Goal: Task Accomplishment & Management: Manage account settings

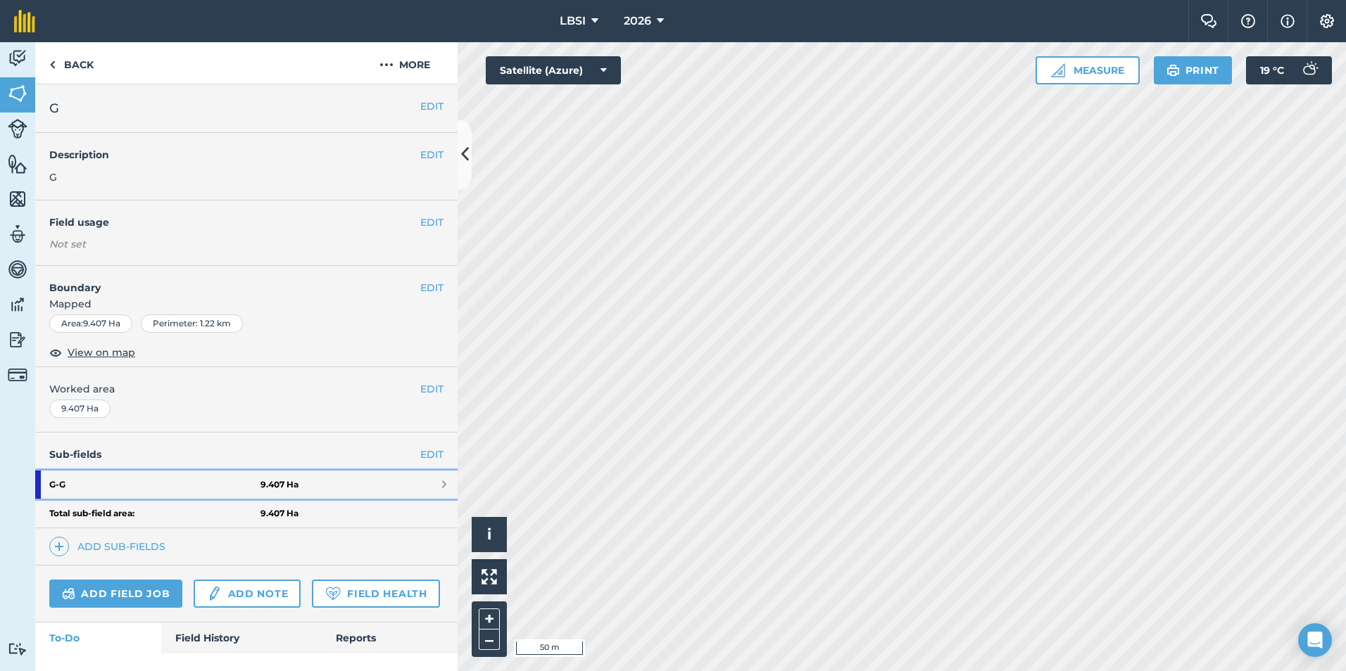
click at [114, 485] on strong "G - G" at bounding box center [154, 485] width 211 height 28
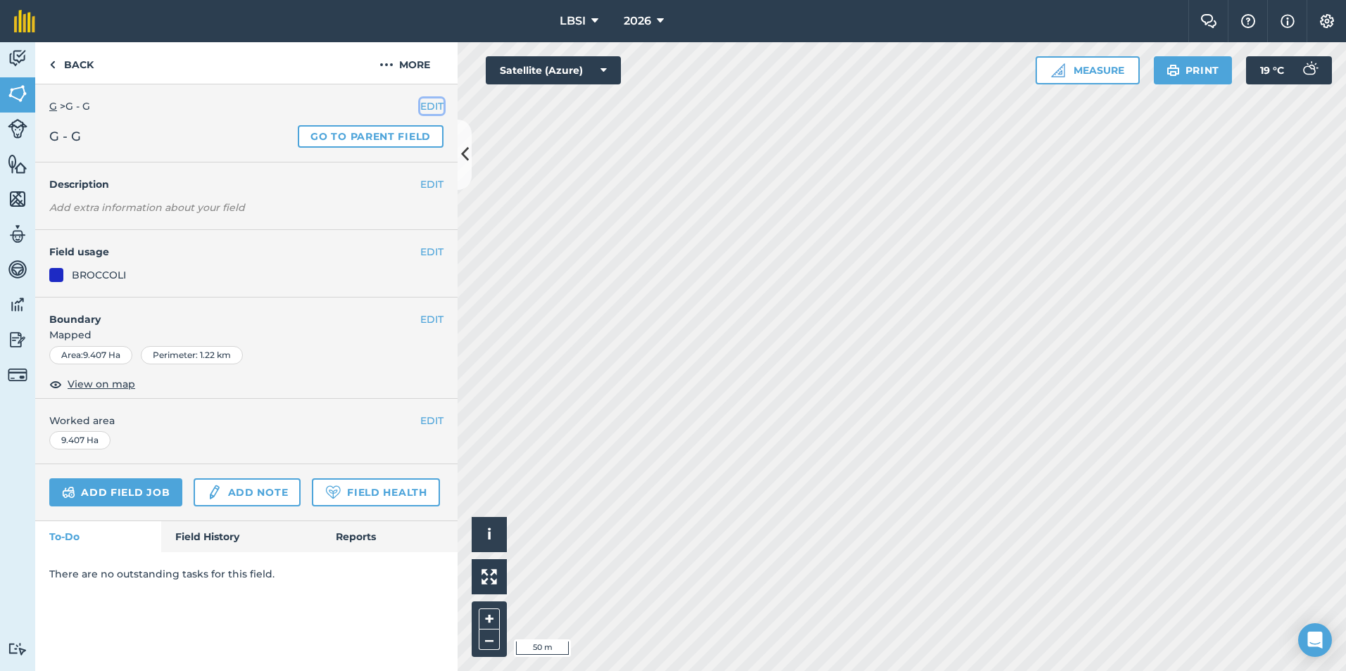
click at [429, 106] on button "EDIT" at bounding box center [431, 106] width 23 height 15
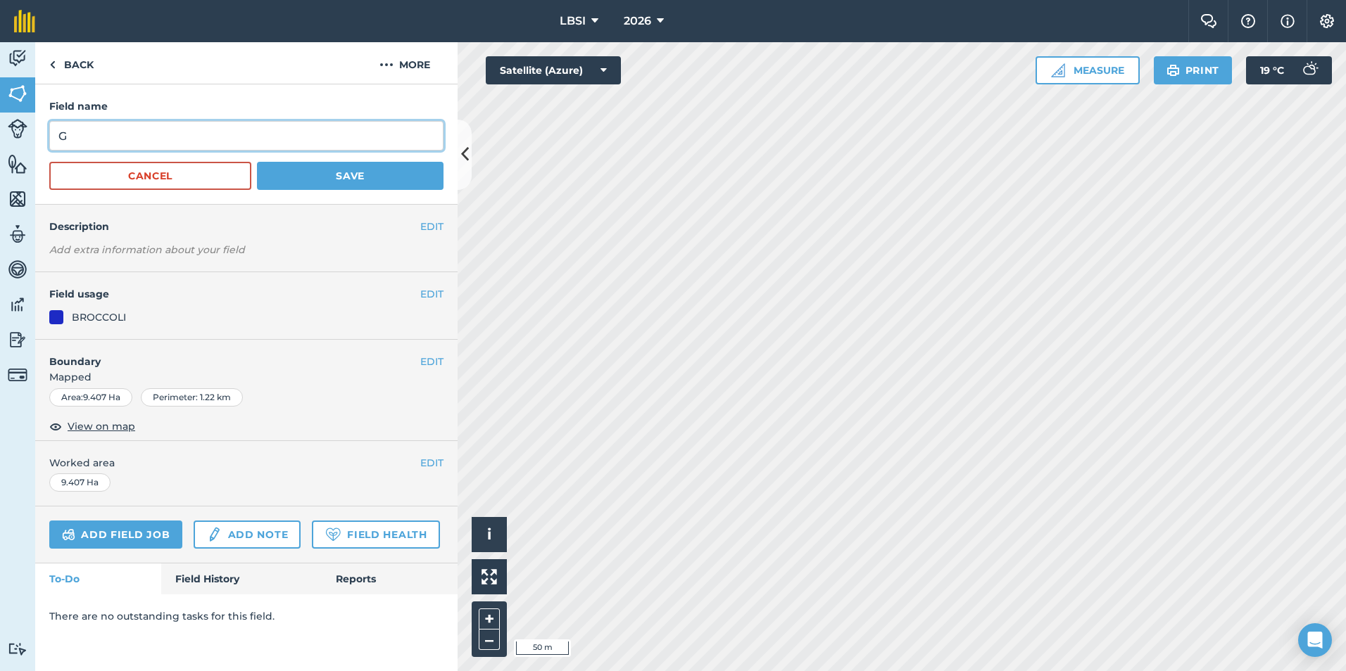
click at [75, 137] on input "G" at bounding box center [246, 136] width 394 height 30
type input "G"
type input "Br2610B"
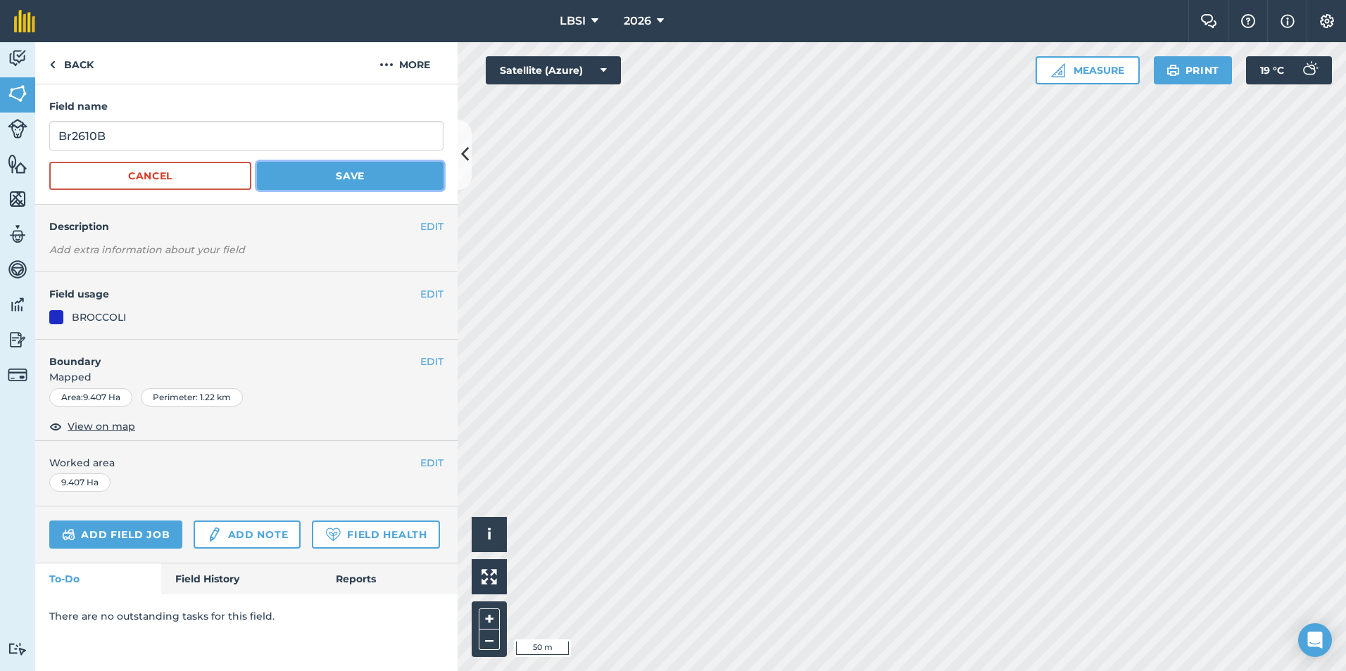
click at [325, 169] on button "Save" at bounding box center [350, 176] width 186 height 28
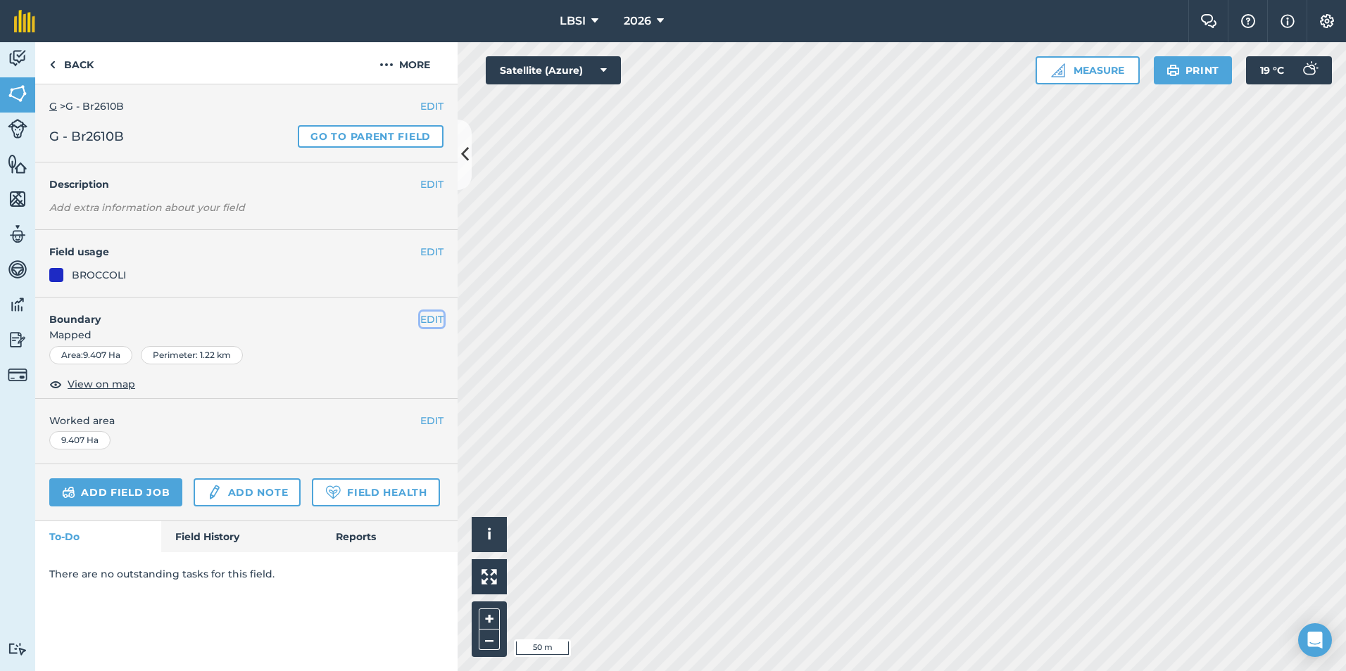
click at [428, 320] on button "EDIT" at bounding box center [431, 319] width 23 height 15
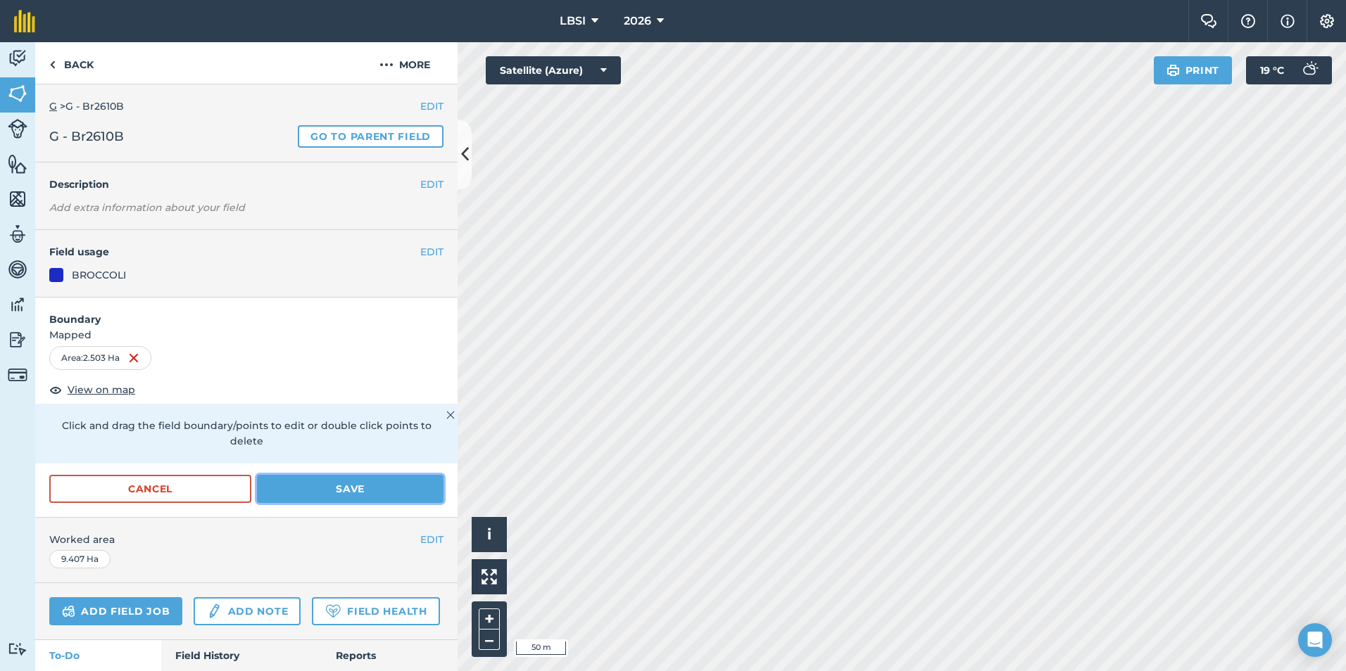
click at [336, 495] on button "Save" at bounding box center [350, 489] width 186 height 28
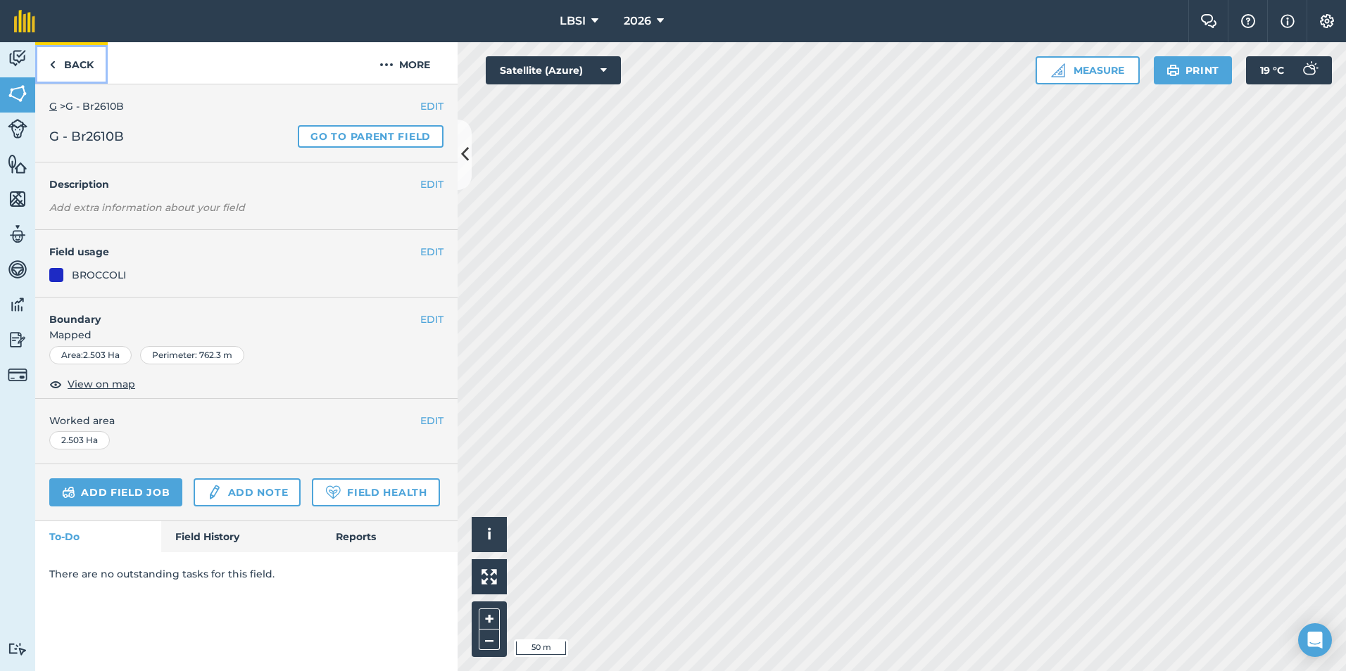
click at [53, 66] on img at bounding box center [52, 64] width 6 height 17
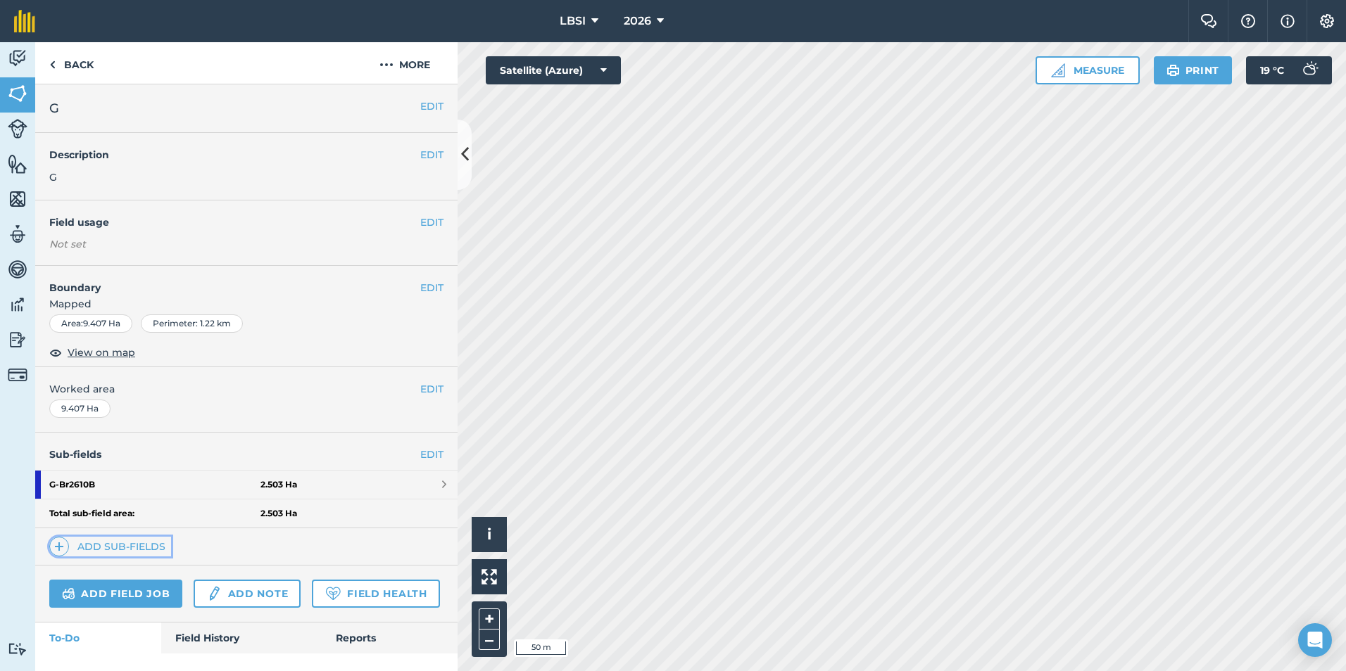
click at [54, 544] on img at bounding box center [59, 546] width 10 height 17
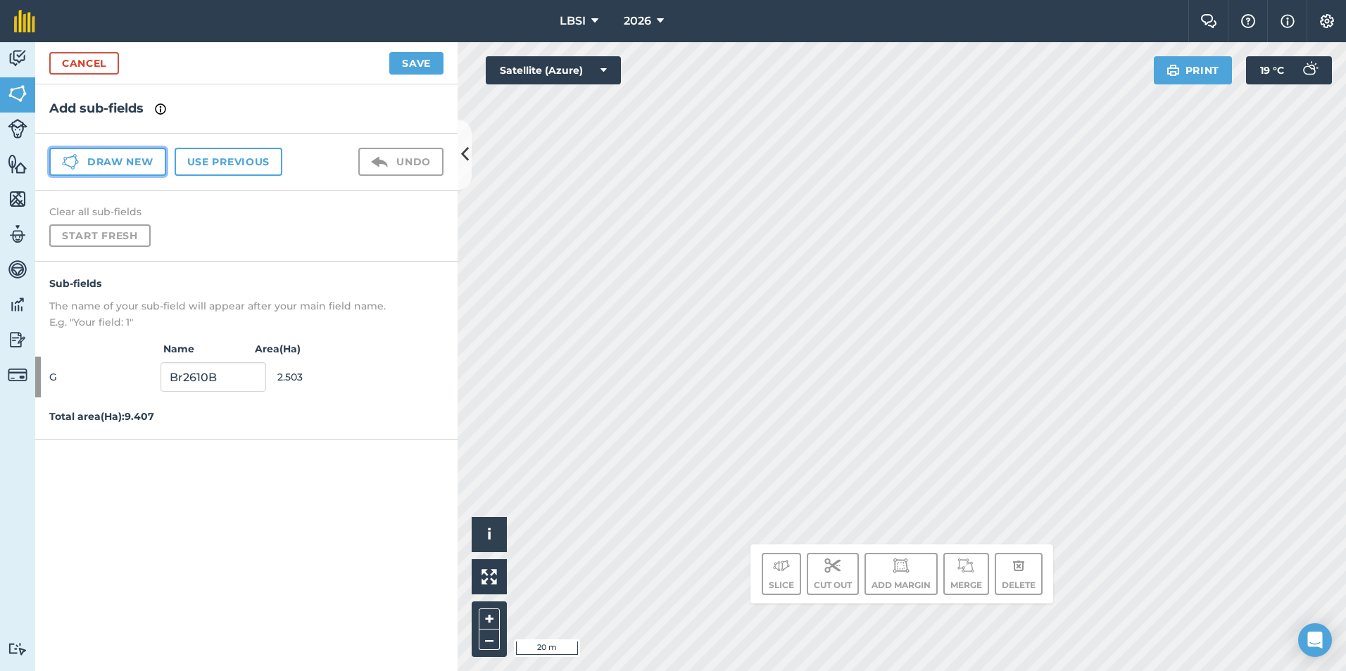
drag, startPoint x: 82, startPoint y: 161, endPoint x: 89, endPoint y: 173, distance: 13.5
click at [82, 160] on button "Draw new" at bounding box center [107, 162] width 117 height 28
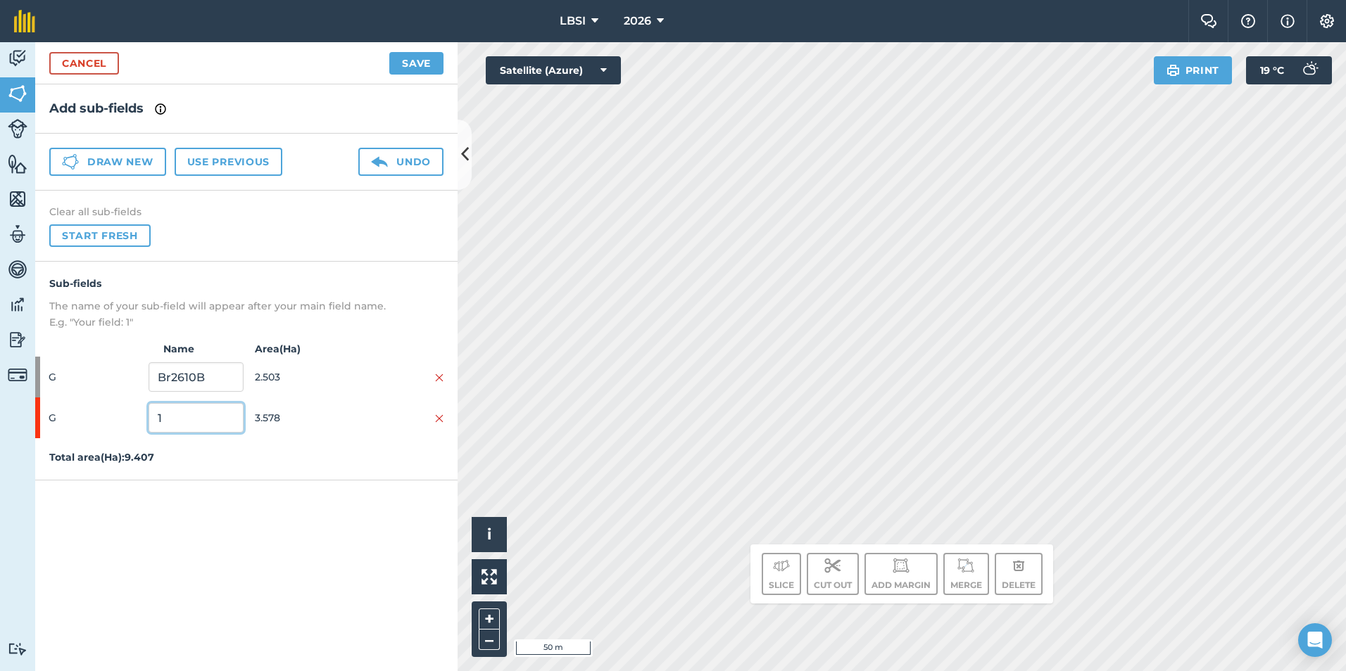
click at [175, 415] on input "1" at bounding box center [195, 418] width 94 height 30
type input "Br2611"
click at [398, 59] on button "Save" at bounding box center [416, 63] width 54 height 23
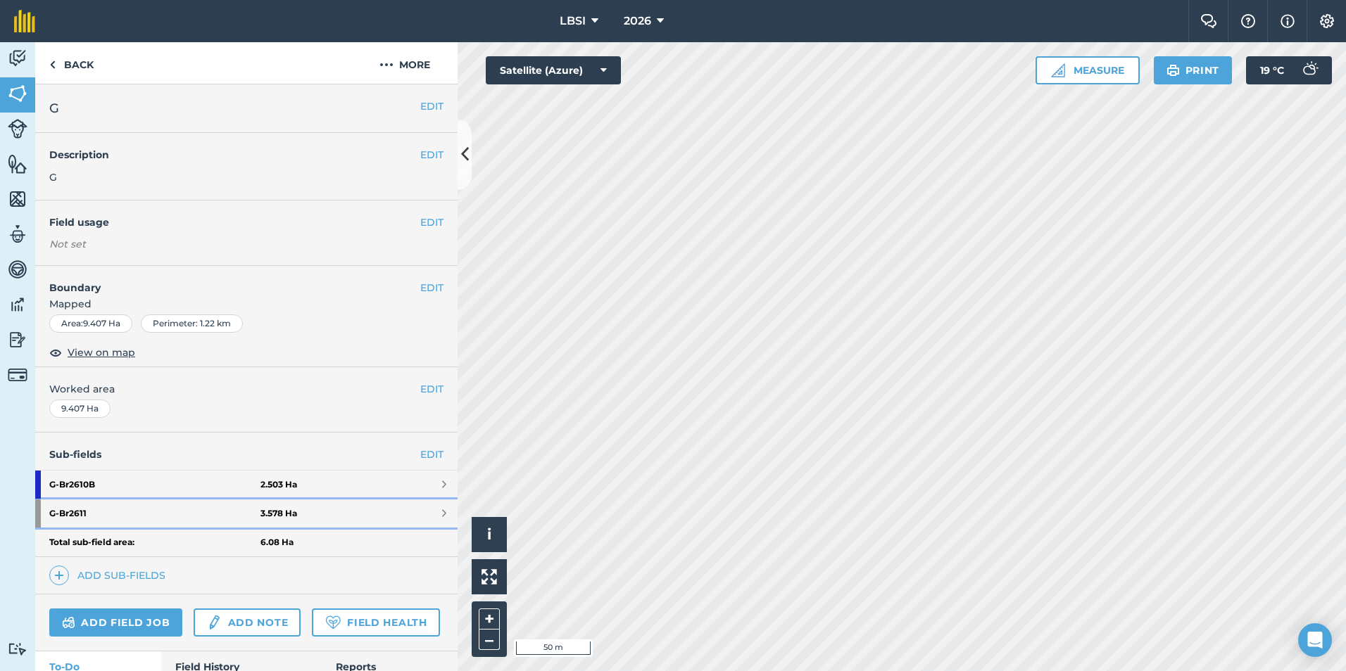
click at [104, 514] on strong "G - Br2611" at bounding box center [154, 514] width 211 height 28
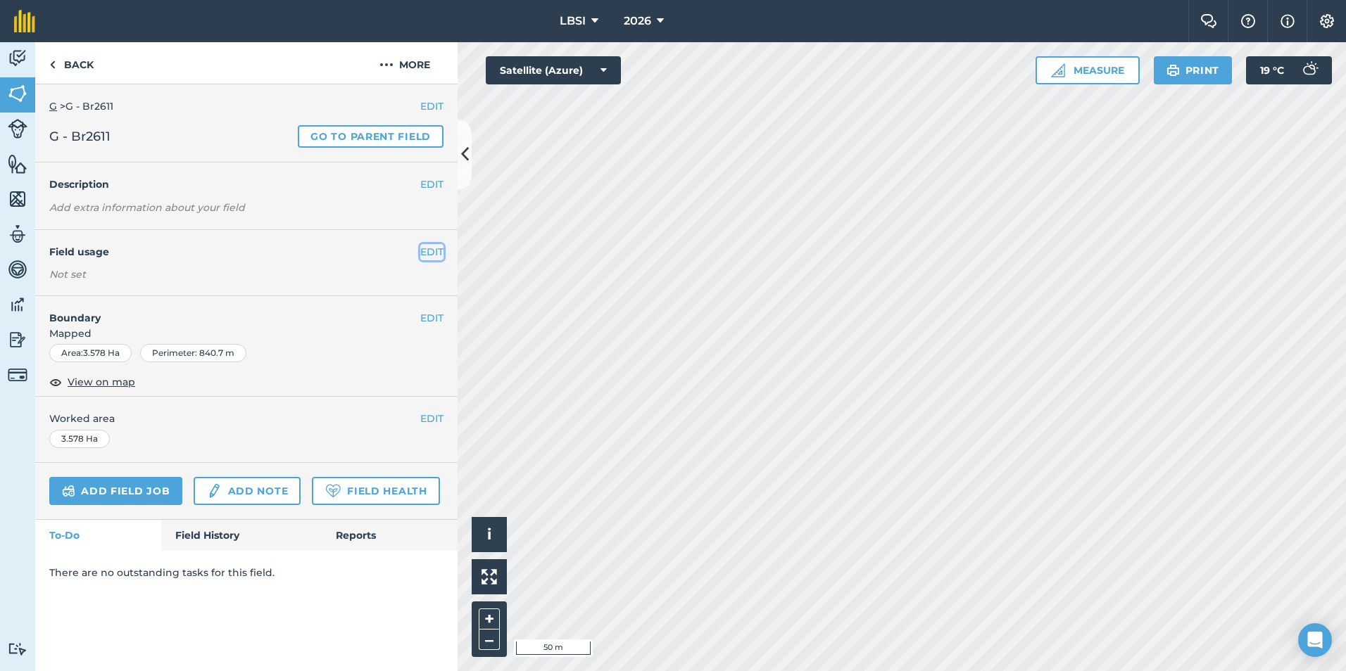
click at [431, 250] on button "EDIT" at bounding box center [431, 251] width 23 height 15
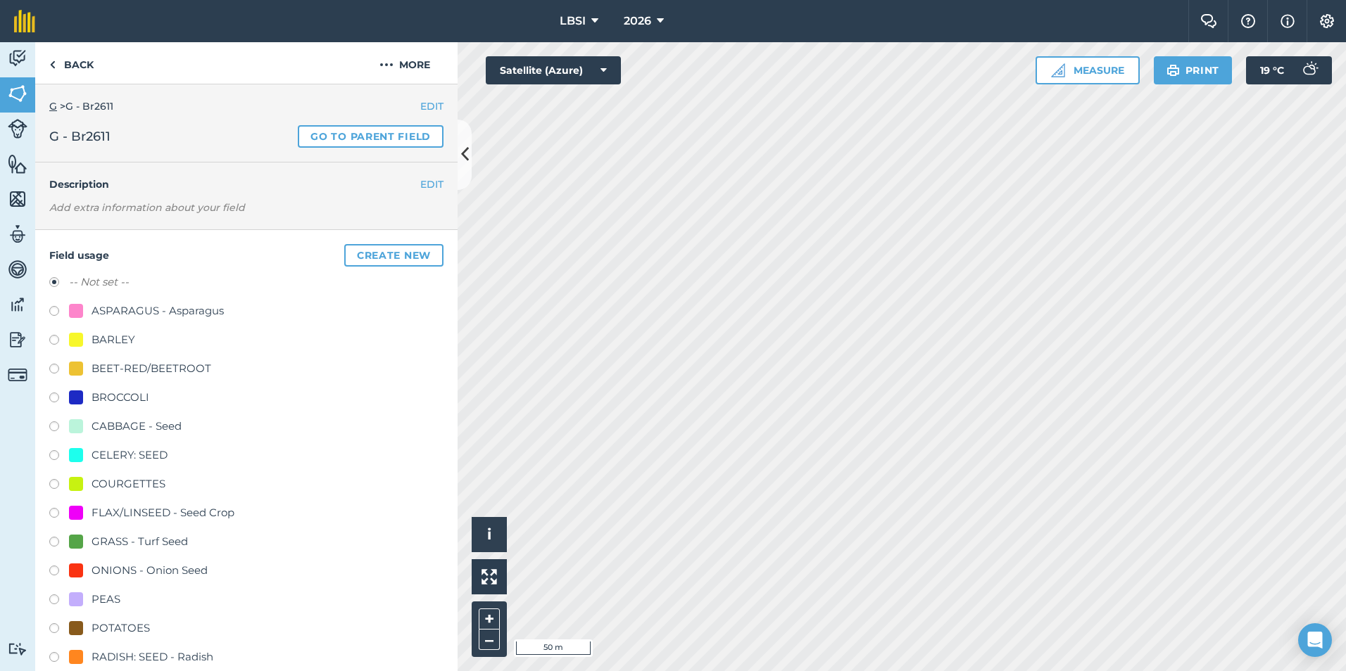
click at [53, 398] on label at bounding box center [59, 400] width 20 height 14
radio input "true"
radio input "false"
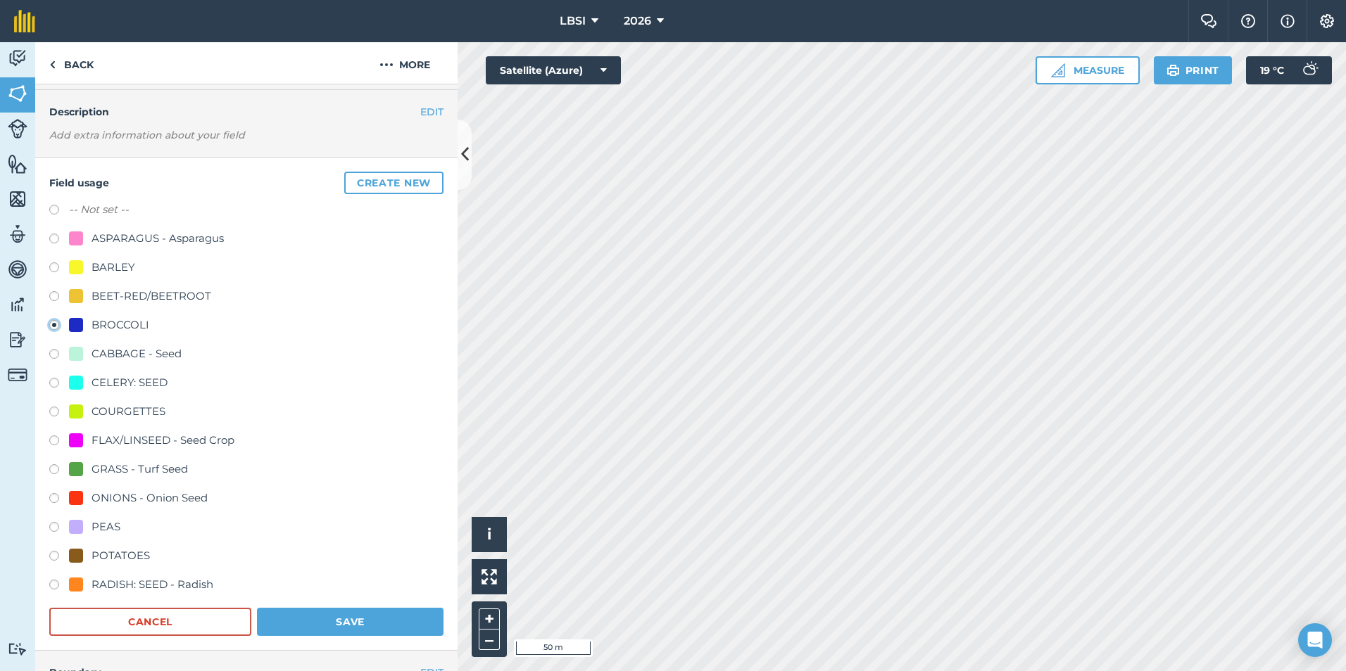
scroll to position [282, 0]
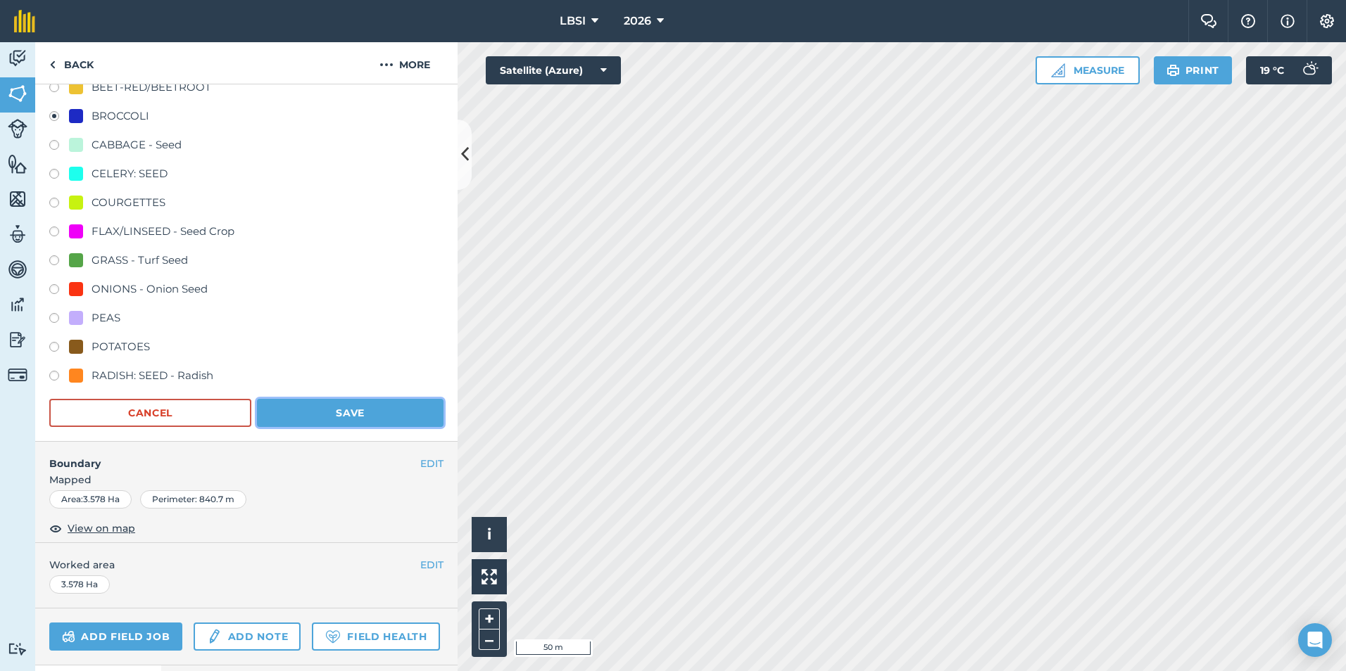
click at [300, 414] on button "Save" at bounding box center [350, 413] width 186 height 28
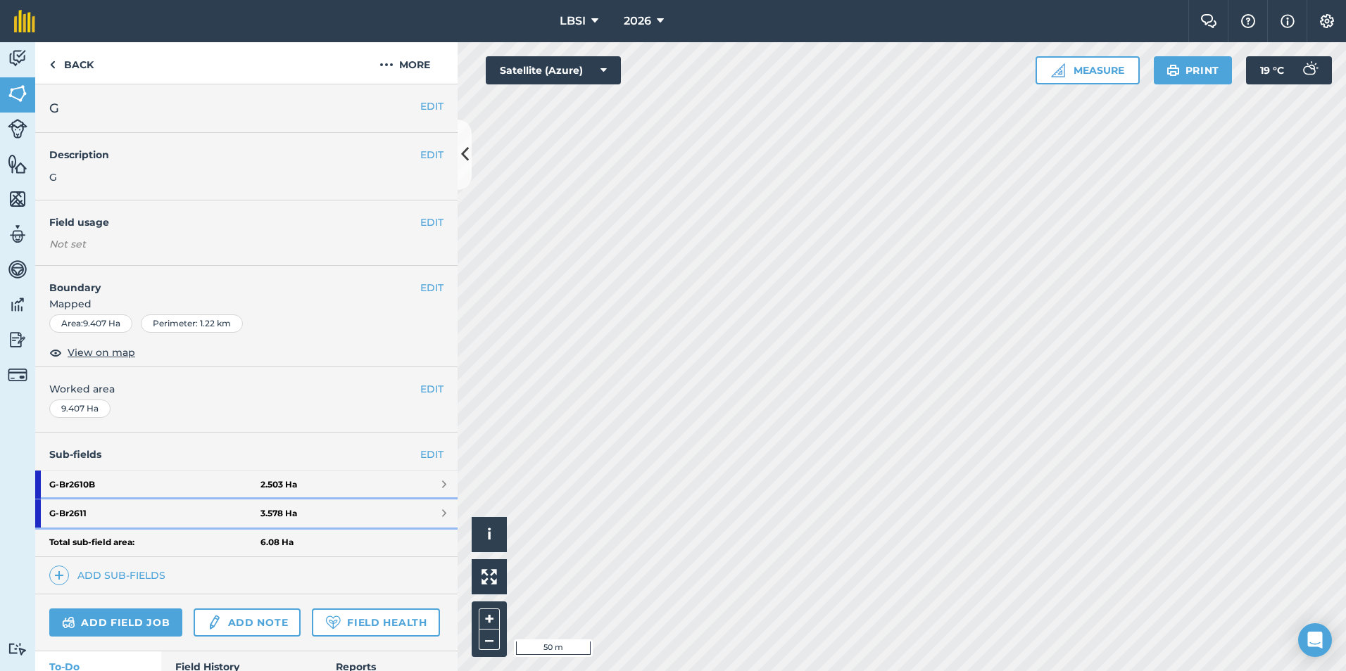
click at [123, 517] on strong "G - Br2611" at bounding box center [154, 514] width 211 height 28
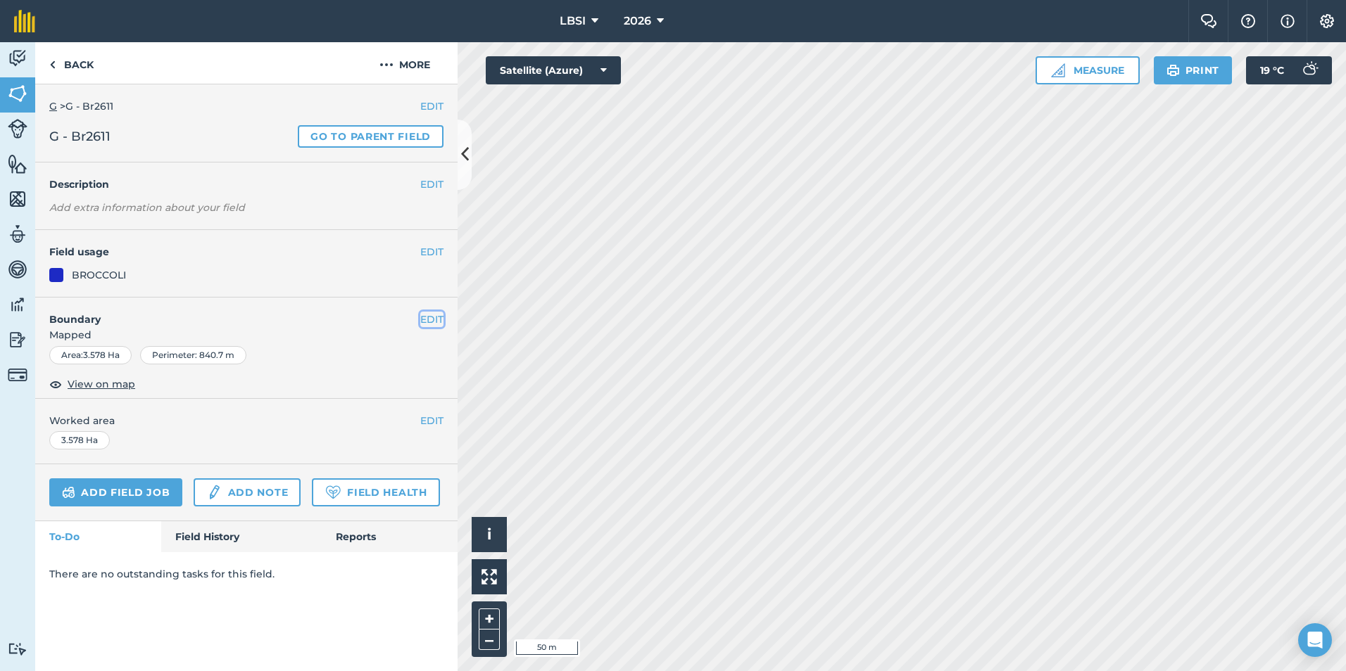
click at [435, 319] on button "EDIT" at bounding box center [431, 319] width 23 height 15
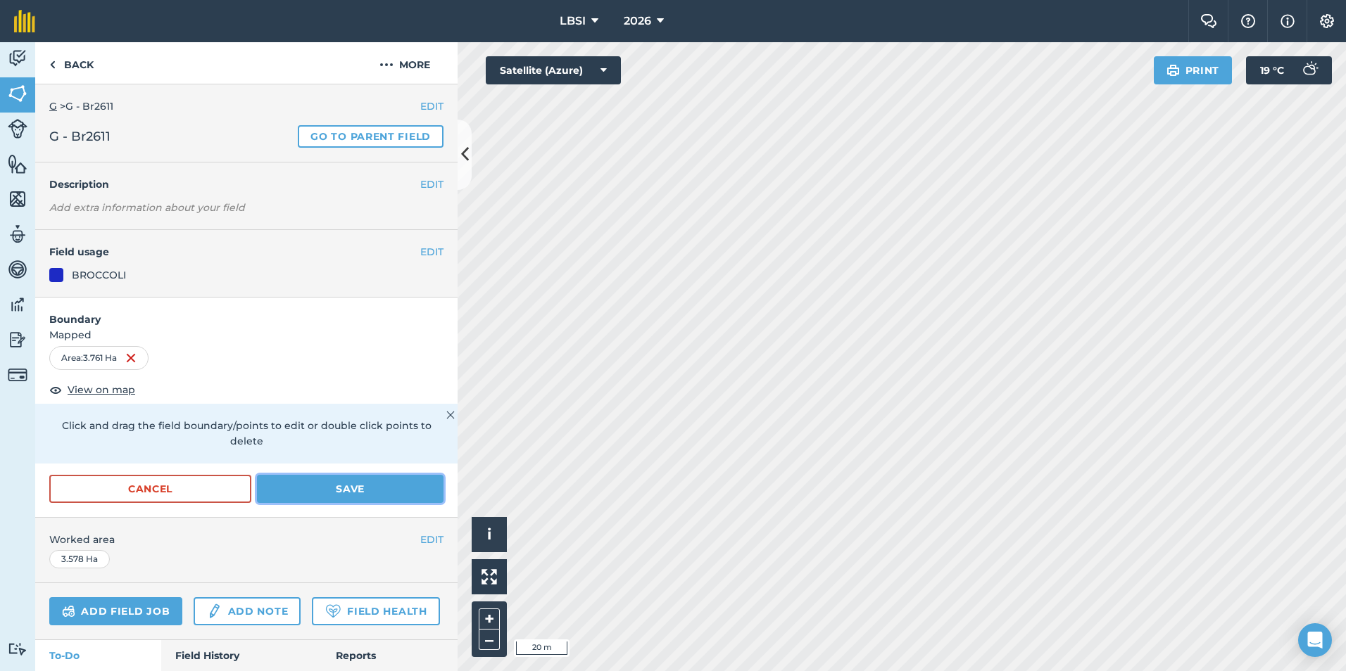
click at [326, 482] on button "Save" at bounding box center [350, 489] width 186 height 28
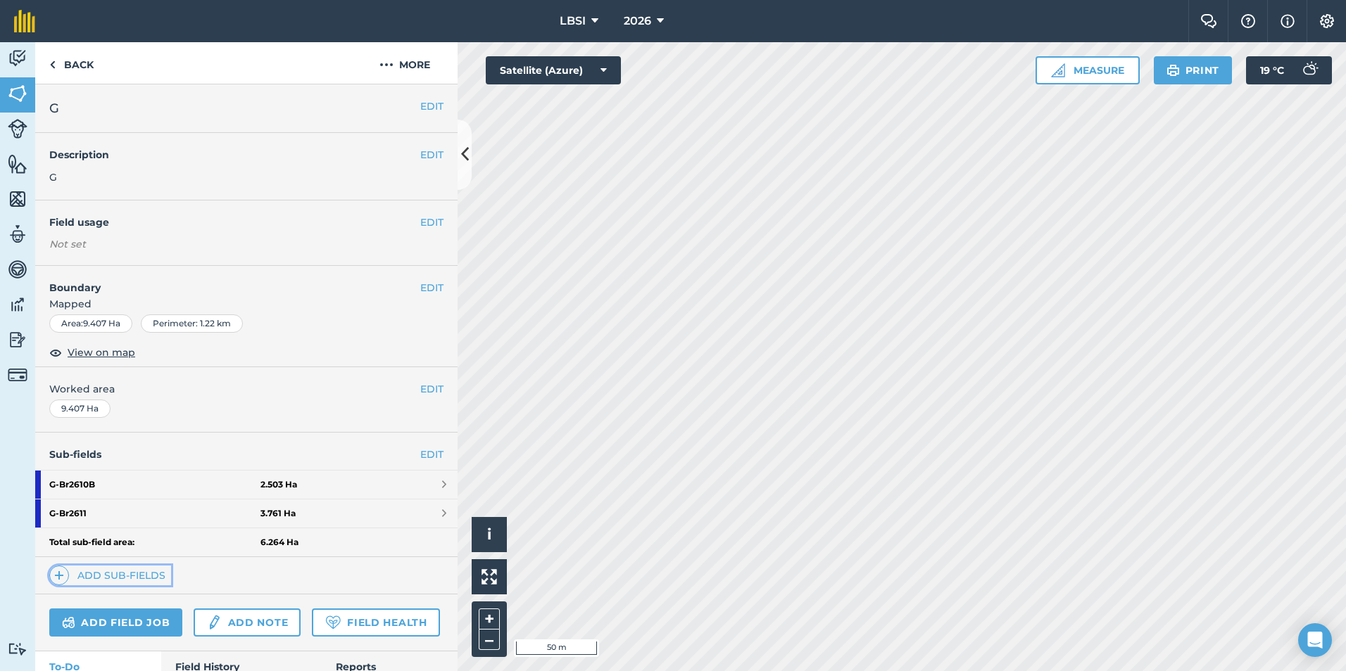
click at [54, 576] on img at bounding box center [59, 575] width 10 height 17
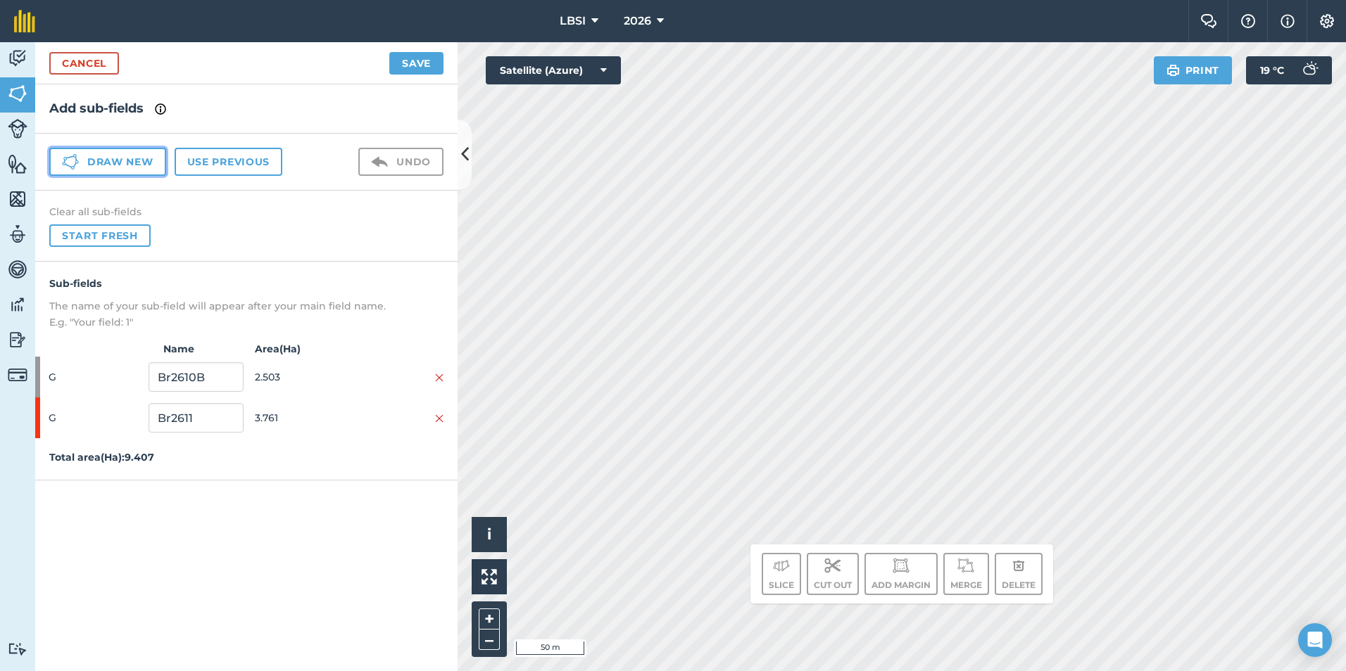
click at [122, 165] on button "Draw new" at bounding box center [107, 162] width 117 height 28
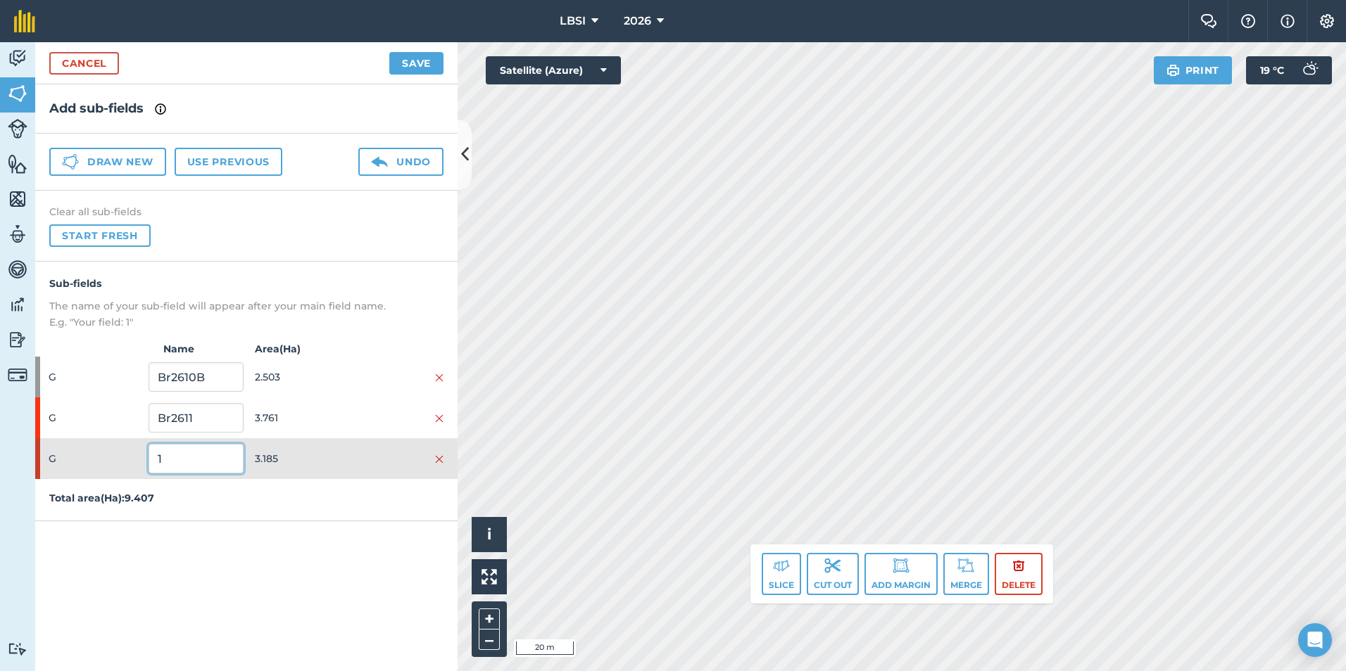
click at [176, 456] on input "1" at bounding box center [195, 459] width 94 height 30
type input "Br2612"
click at [423, 63] on button "Save" at bounding box center [416, 63] width 54 height 23
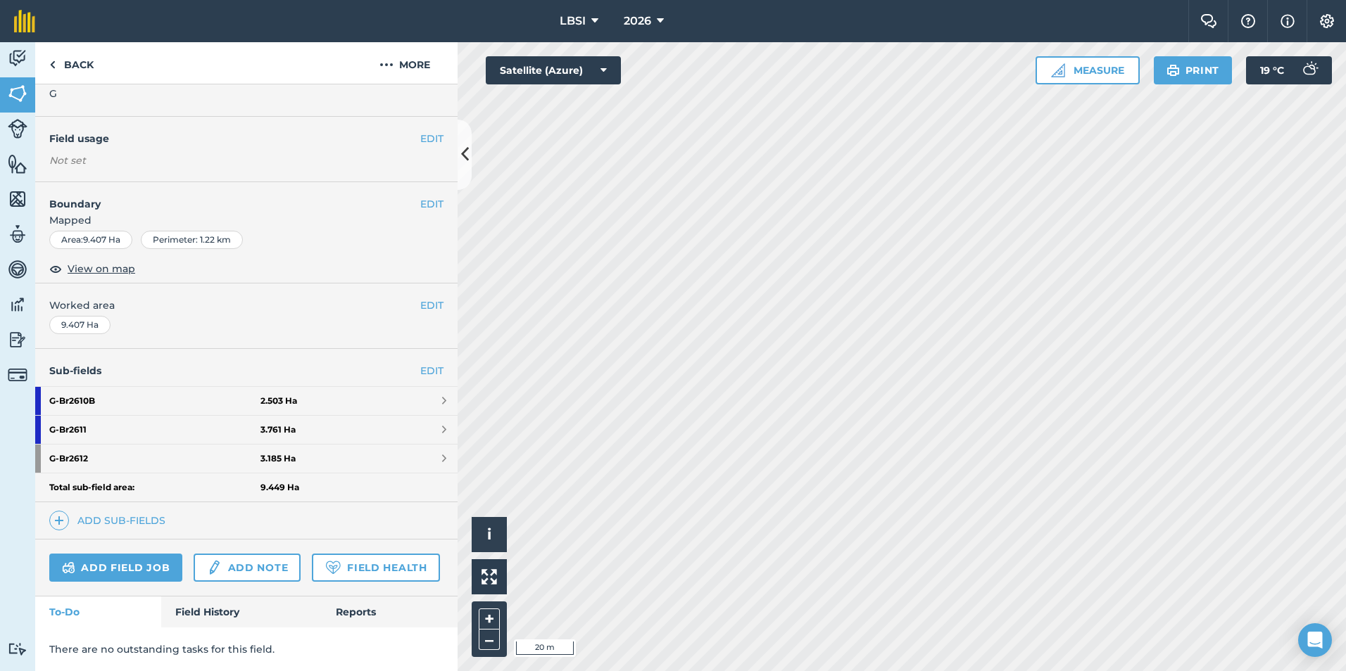
scroll to position [123, 0]
click at [135, 445] on strong "G - Br2612" at bounding box center [154, 459] width 211 height 28
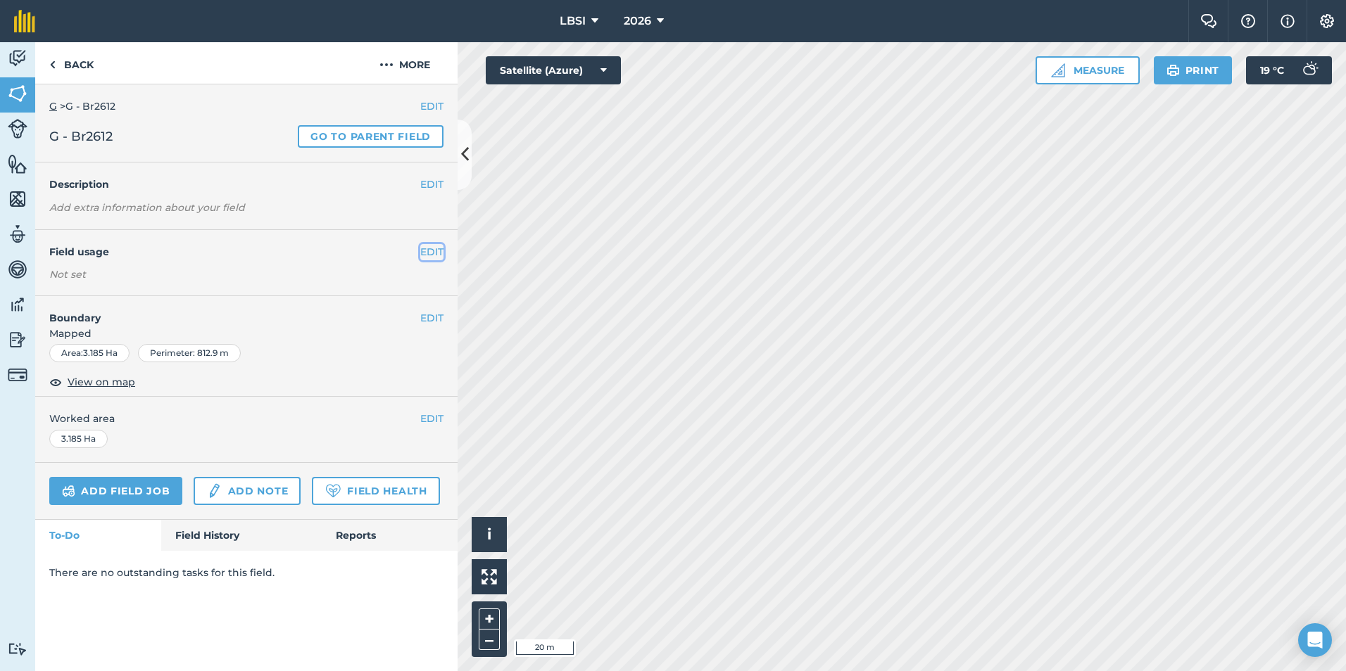
click at [426, 251] on button "EDIT" at bounding box center [431, 251] width 23 height 15
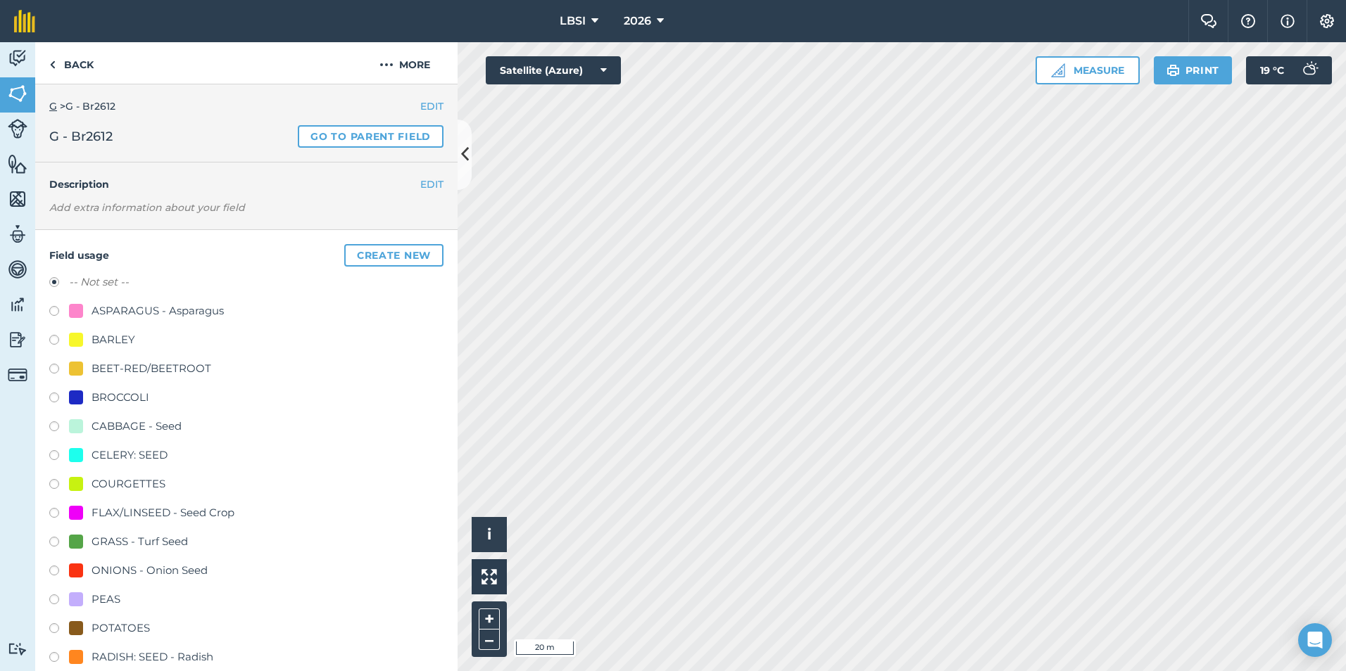
click at [53, 398] on label at bounding box center [59, 400] width 20 height 14
radio input "true"
radio input "false"
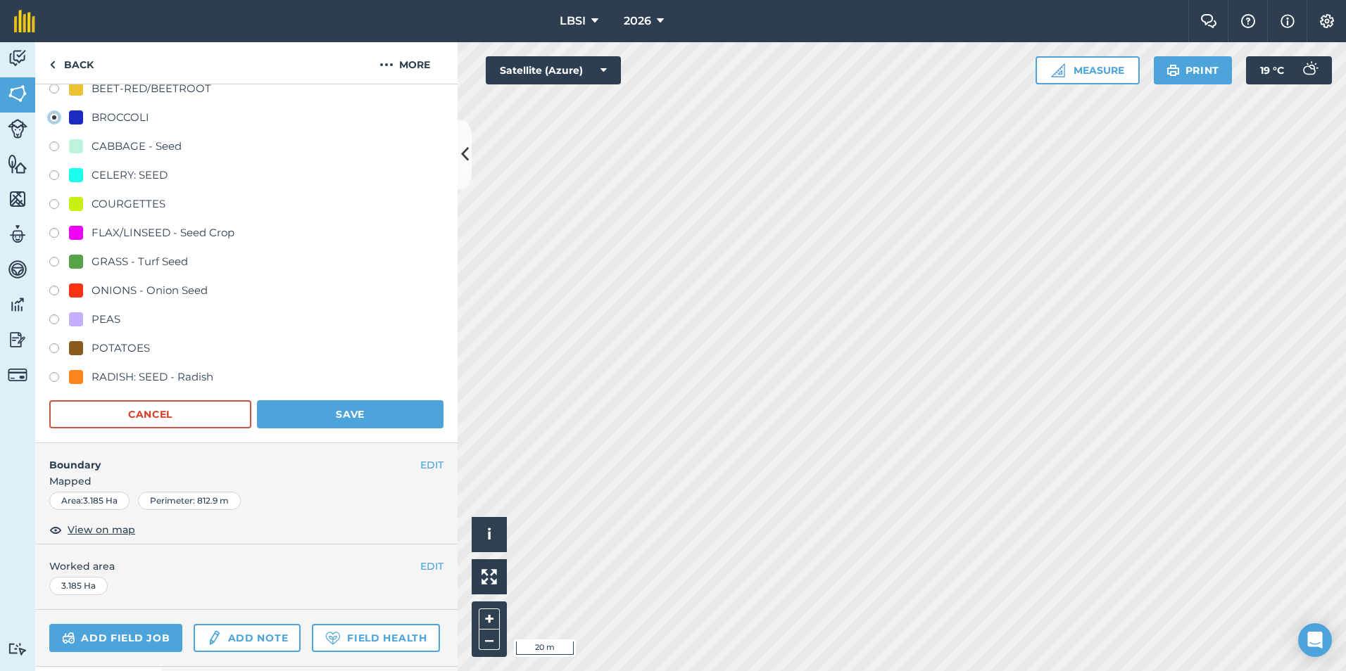
scroll to position [282, 0]
click at [301, 419] on button "Save" at bounding box center [350, 413] width 186 height 28
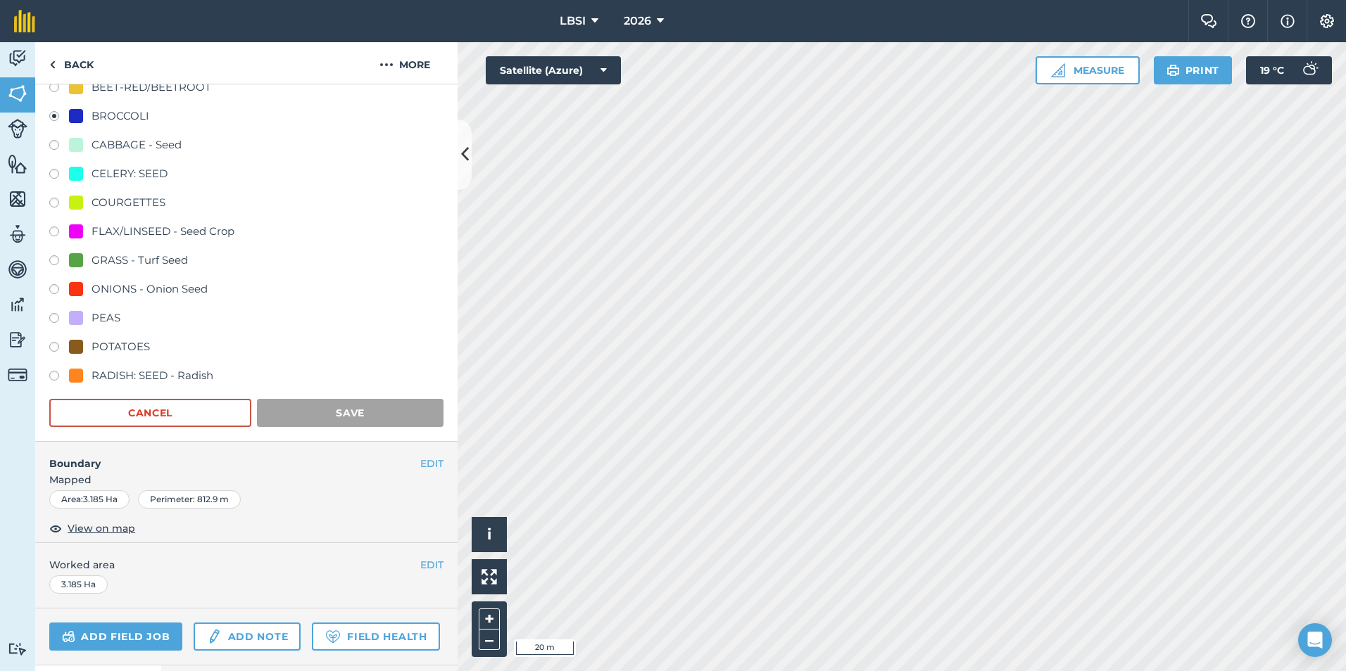
scroll to position [0, 0]
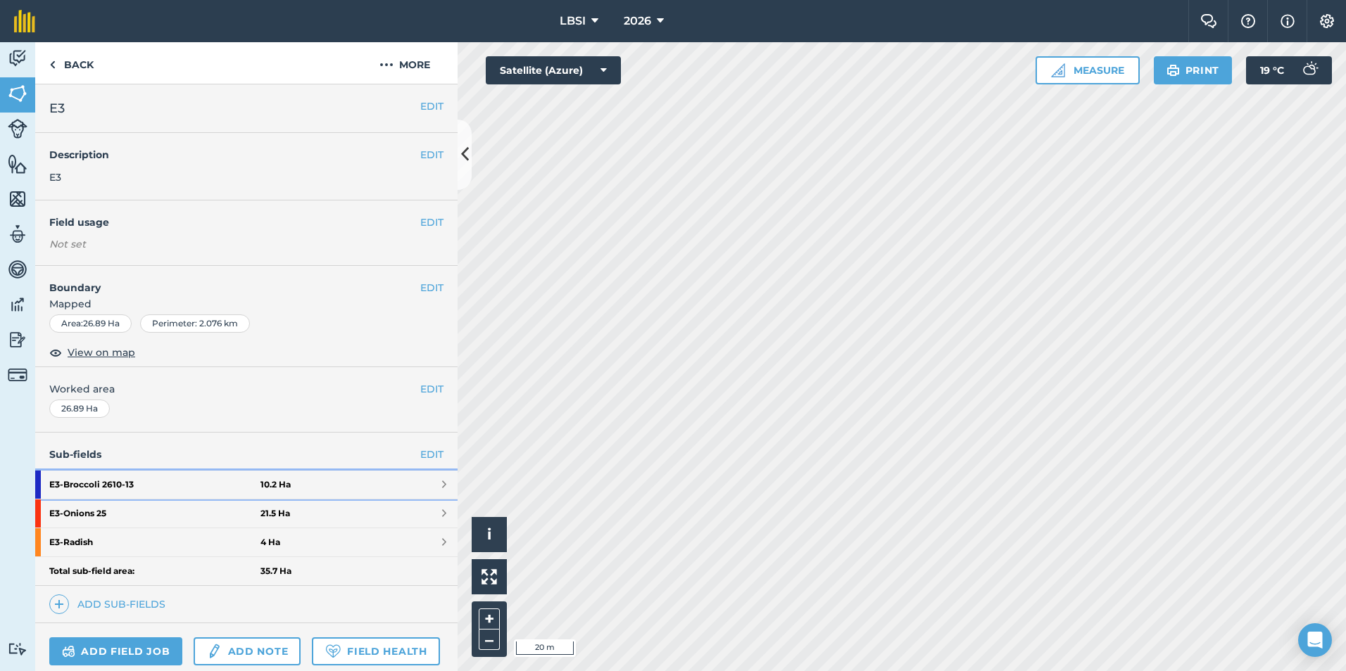
click at [157, 485] on strong "E3 - Broccoli 2610-13" at bounding box center [154, 485] width 211 height 28
click at [184, 483] on strong "E3 - Broccoli 2610-13" at bounding box center [154, 485] width 211 height 28
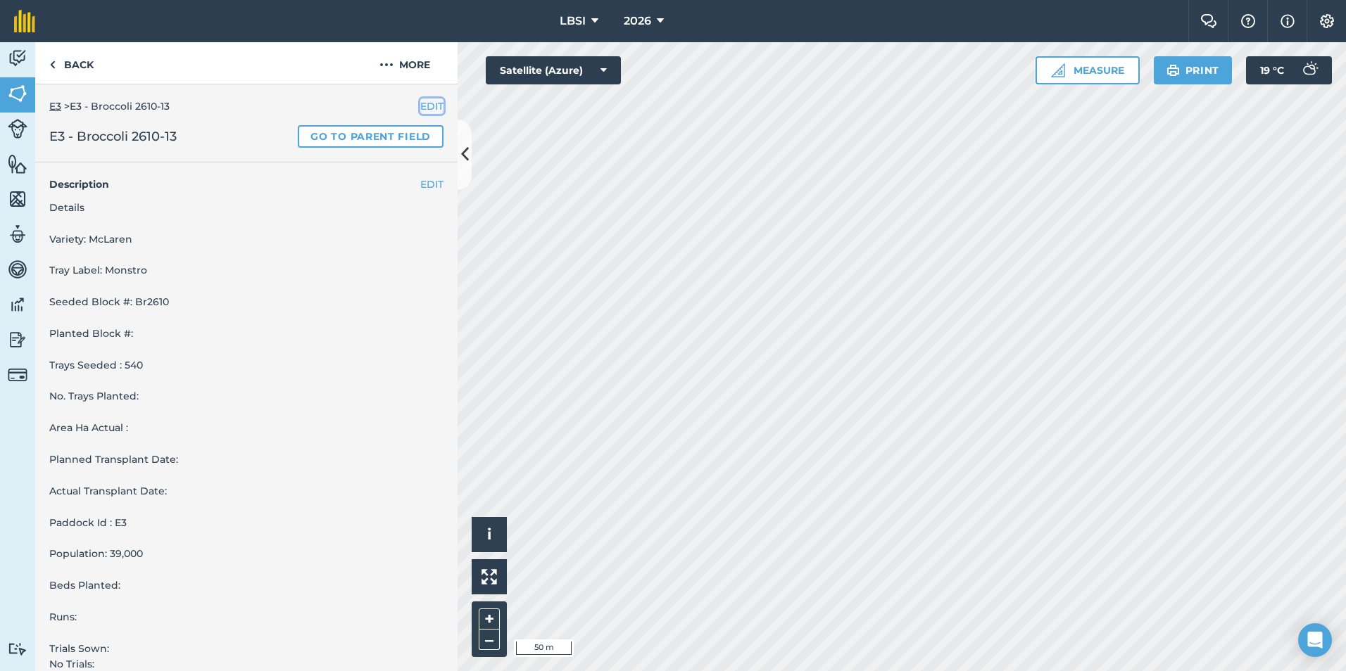
click at [426, 103] on button "EDIT" at bounding box center [431, 106] width 23 height 15
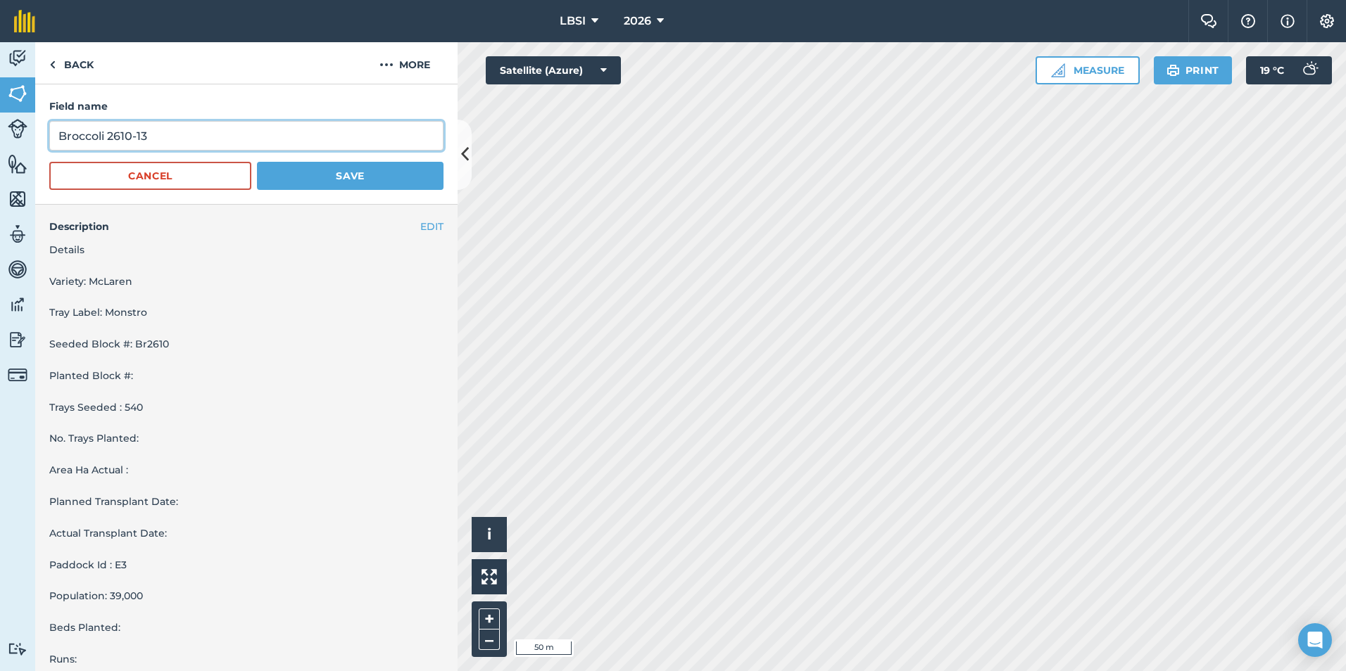
click at [104, 135] on input "Broccoli 2610-13" at bounding box center [246, 136] width 394 height 30
click at [117, 134] on input "Br 2610-13" at bounding box center [246, 136] width 394 height 30
click at [75, 134] on input "Br 2613" at bounding box center [246, 136] width 394 height 30
type input "Br2613"
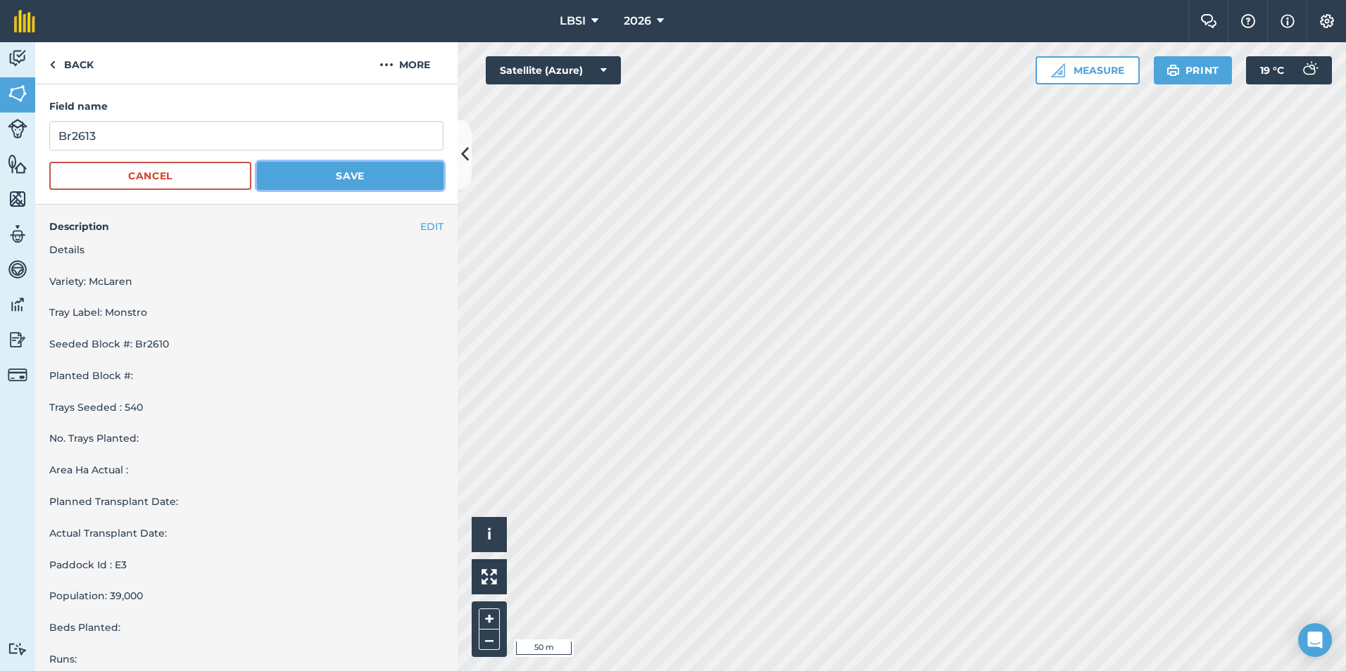
click at [323, 172] on button "Save" at bounding box center [350, 176] width 186 height 28
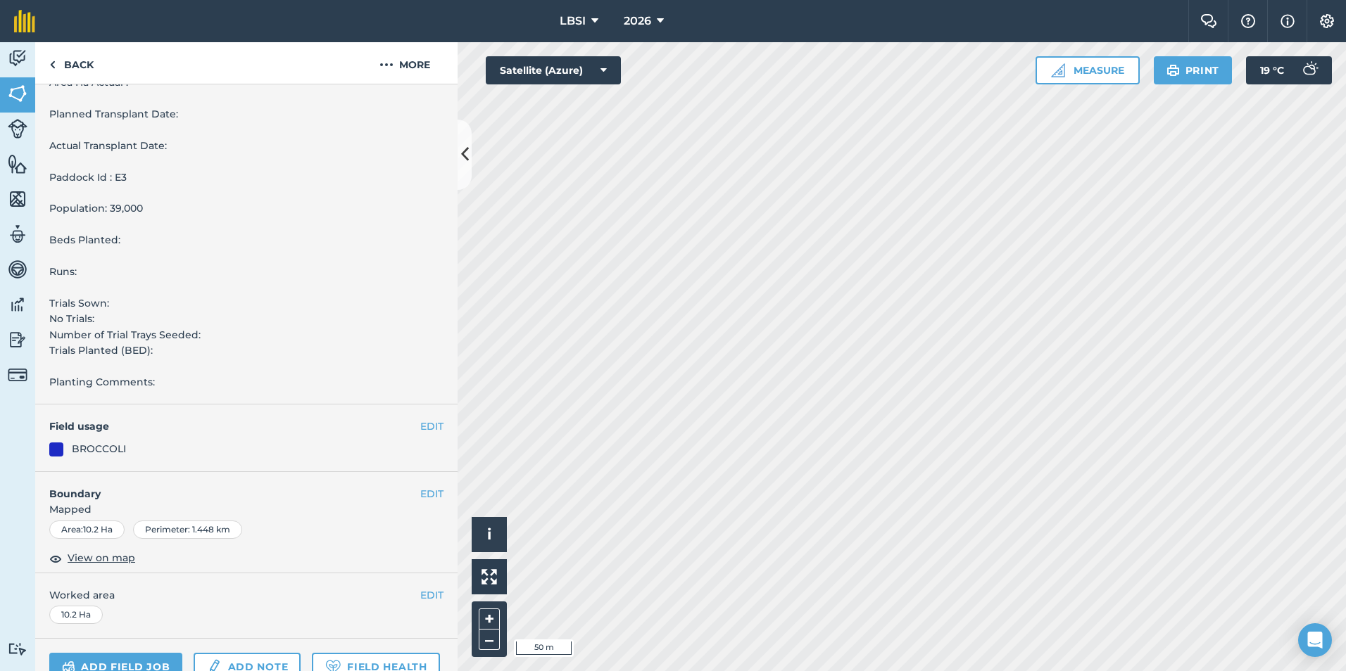
scroll to position [352, 0]
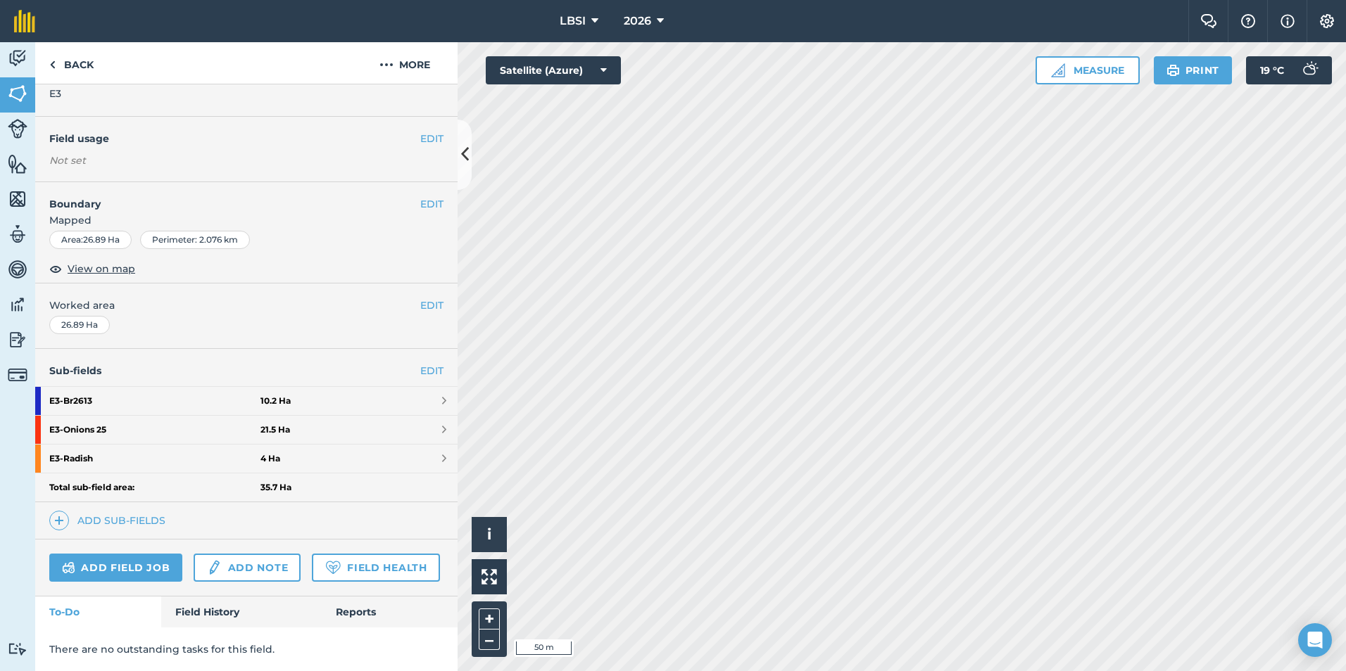
scroll to position [123, 0]
click at [324, 387] on link "E3 - Br2613 10.2 Ha" at bounding box center [246, 401] width 422 height 28
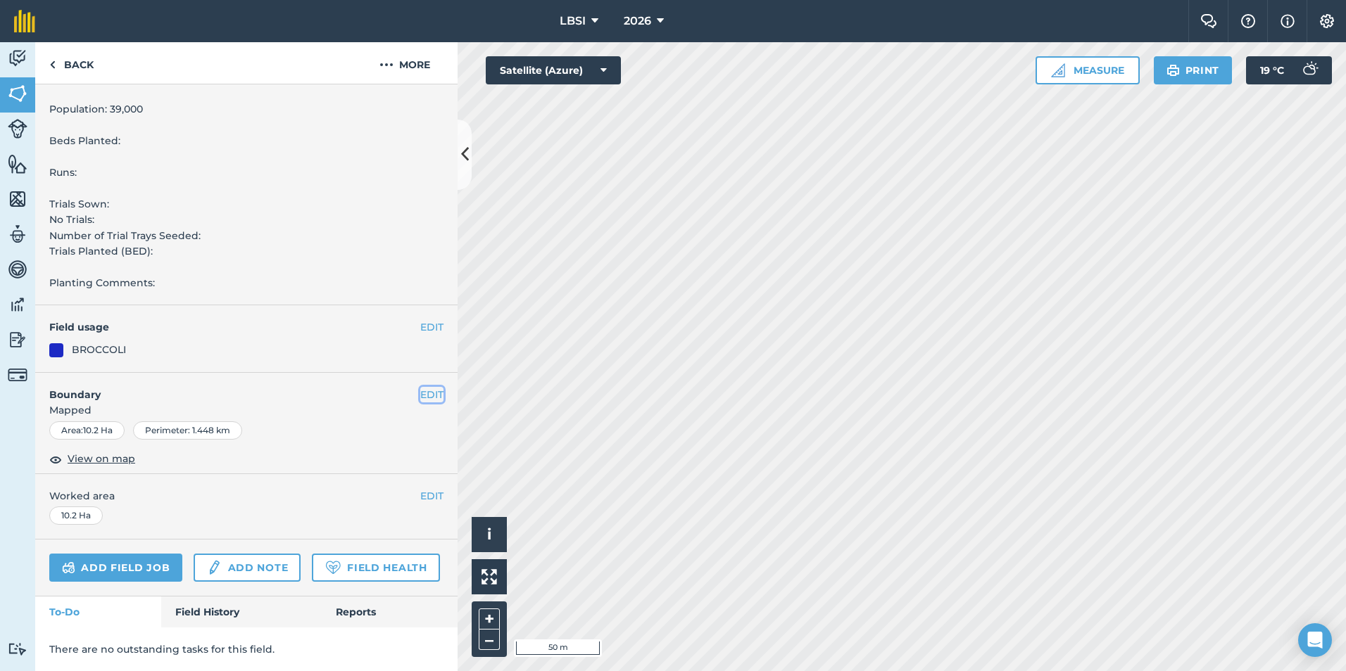
click at [421, 387] on button "EDIT" at bounding box center [431, 394] width 23 height 15
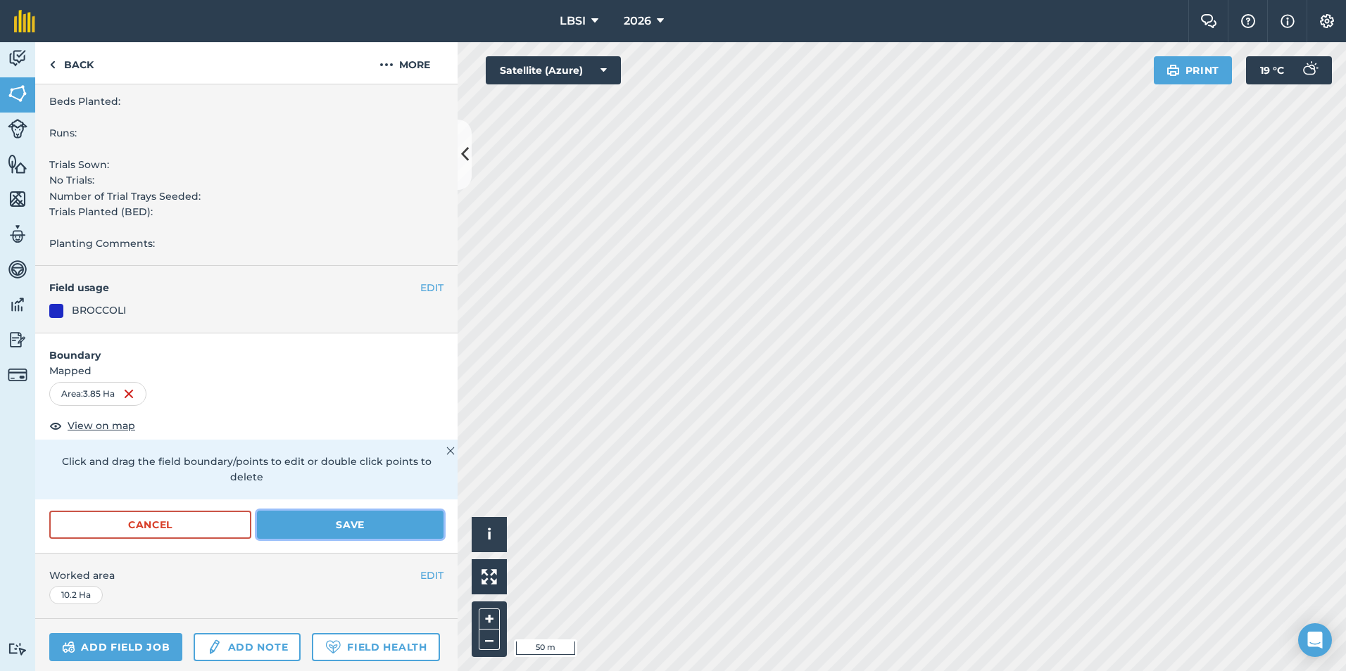
click at [336, 521] on button "Save" at bounding box center [350, 525] width 186 height 28
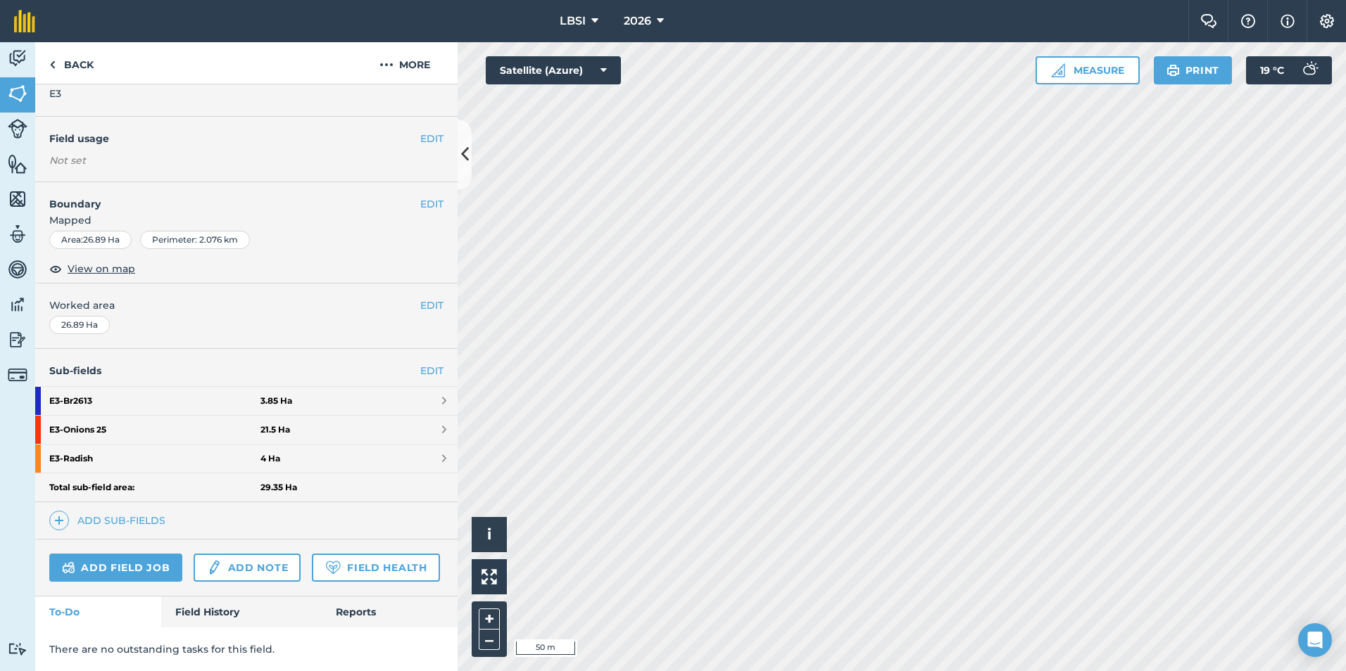
scroll to position [123, 0]
click at [56, 512] on img at bounding box center [59, 520] width 10 height 17
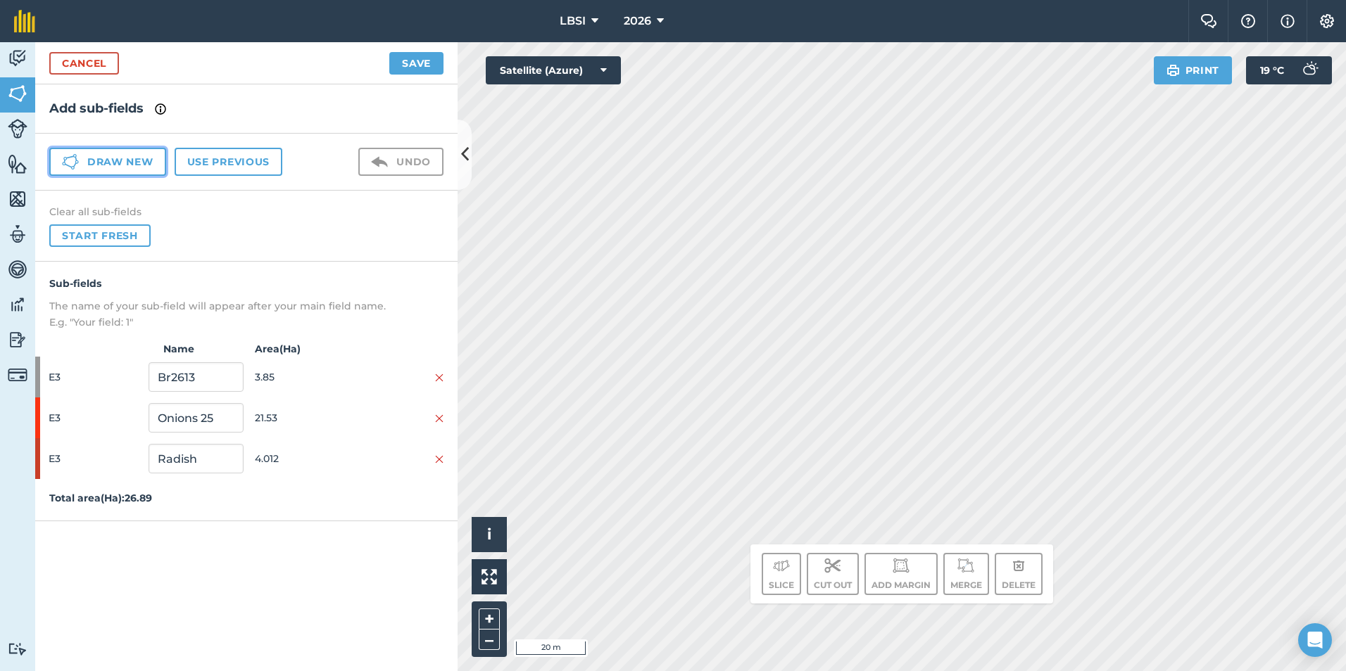
drag, startPoint x: 141, startPoint y: 163, endPoint x: 148, endPoint y: 173, distance: 12.1
click at [141, 163] on button "Draw new" at bounding box center [107, 162] width 117 height 28
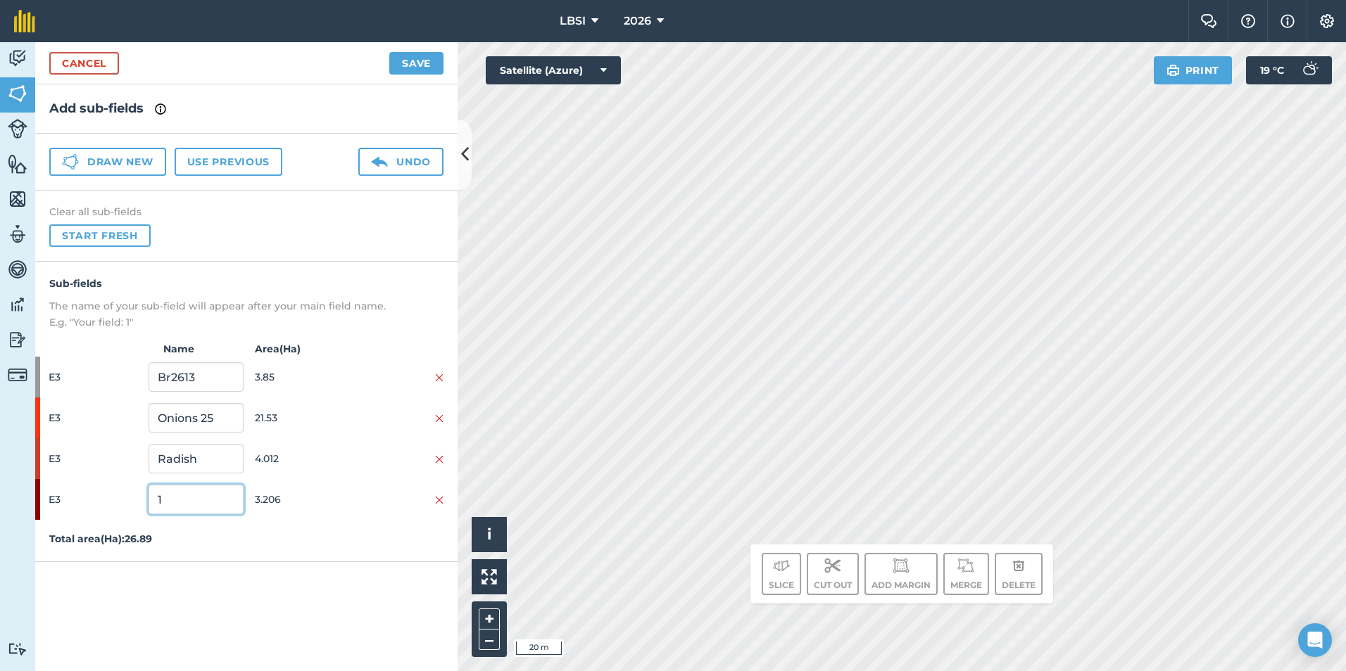
click at [167, 501] on input "1" at bounding box center [195, 500] width 94 height 30
type input "Br2614"
click at [421, 60] on button "Save" at bounding box center [416, 63] width 54 height 23
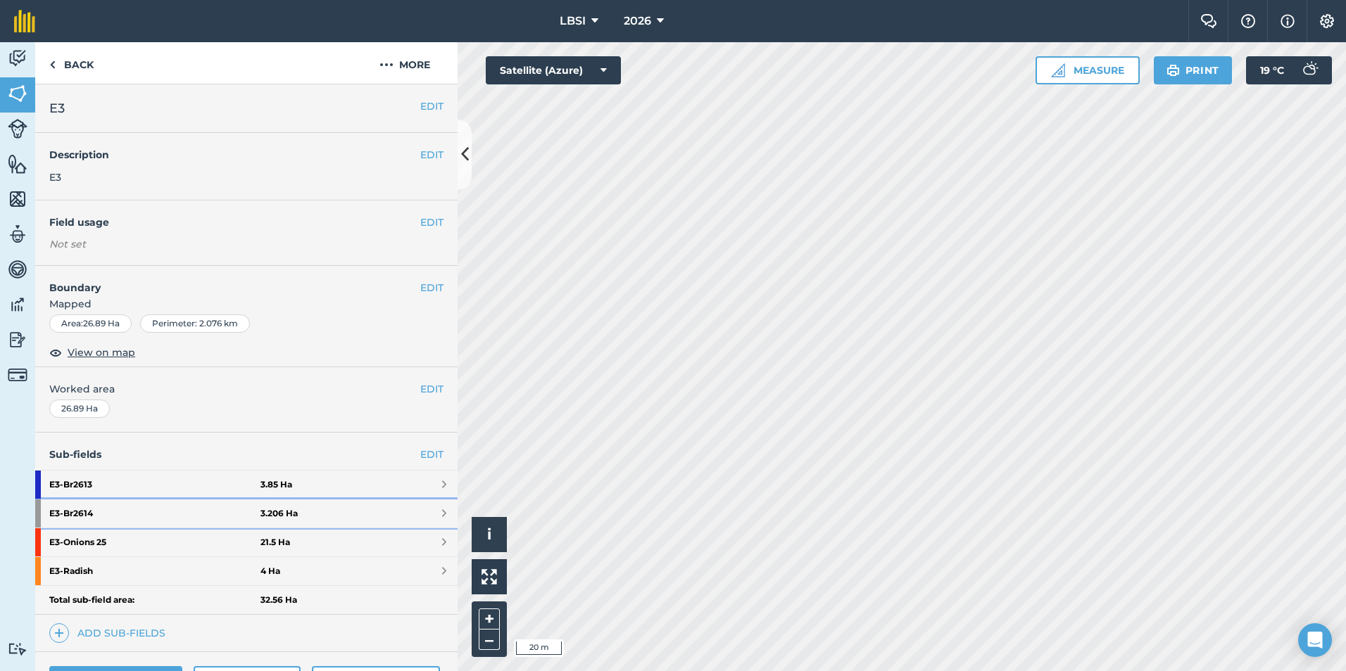
click at [133, 517] on strong "E3 - Br2614" at bounding box center [154, 514] width 211 height 28
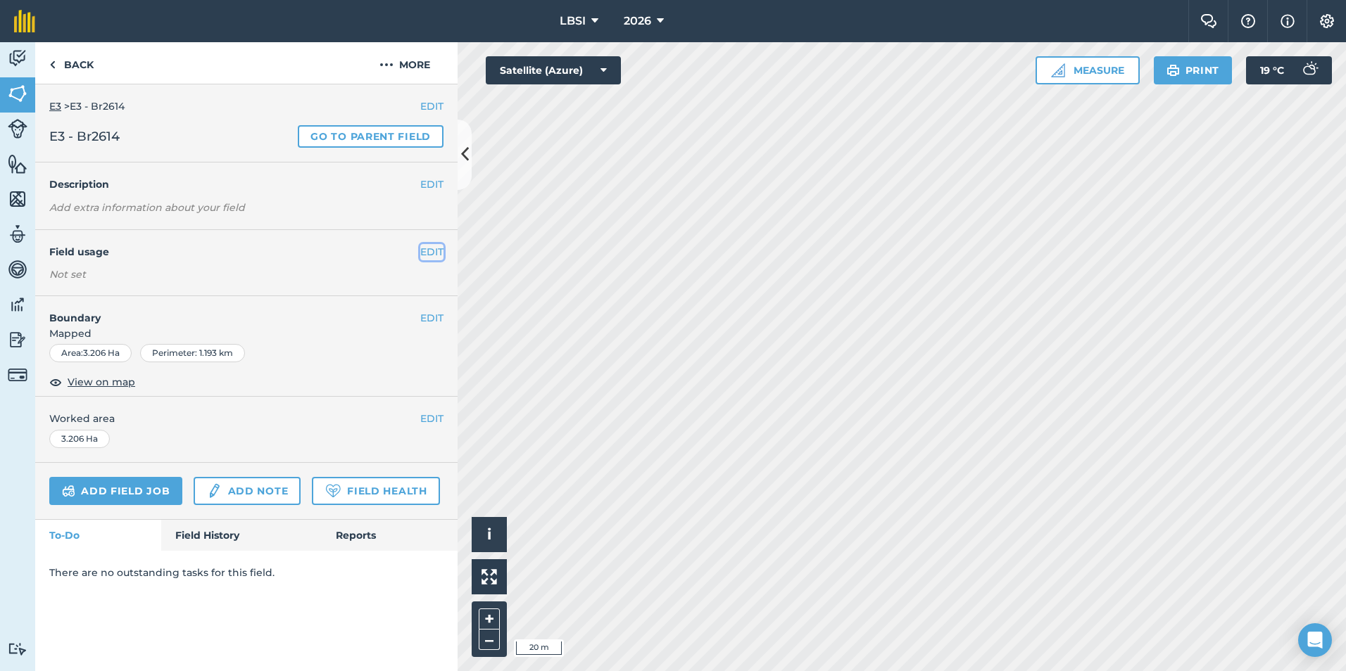
click at [433, 253] on button "EDIT" at bounding box center [431, 251] width 23 height 15
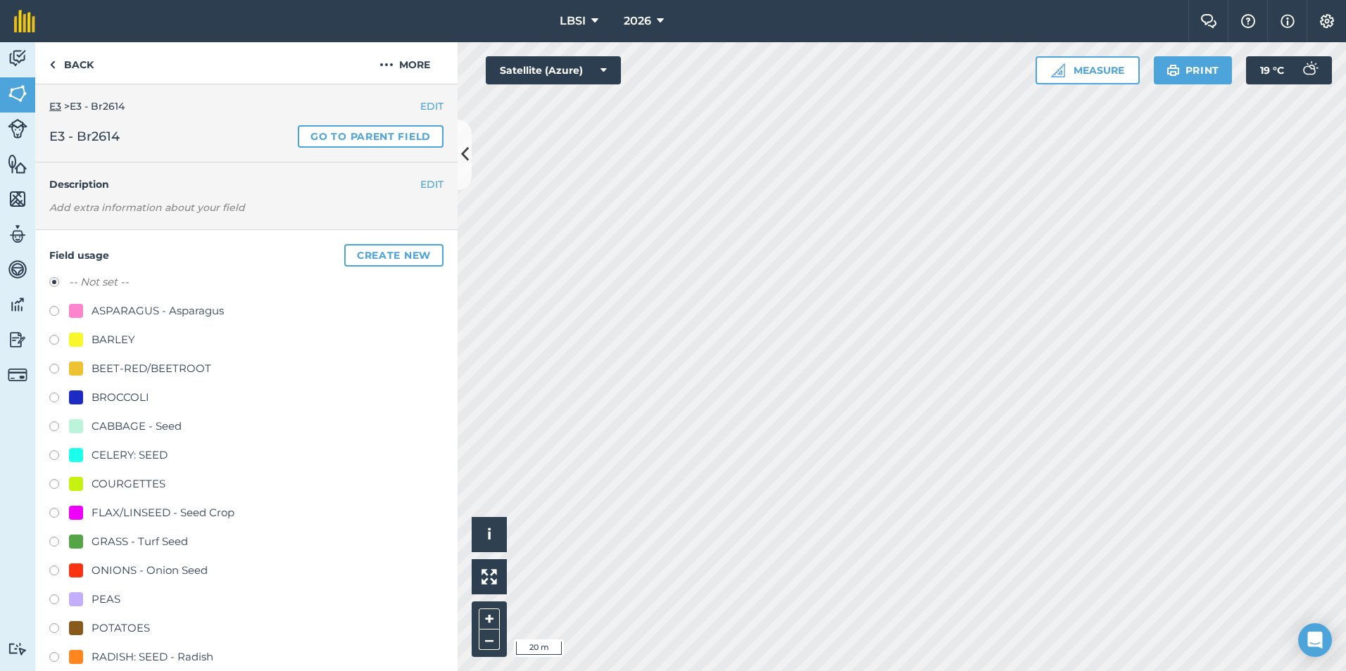
click at [53, 399] on label at bounding box center [59, 400] width 20 height 14
radio input "true"
radio input "false"
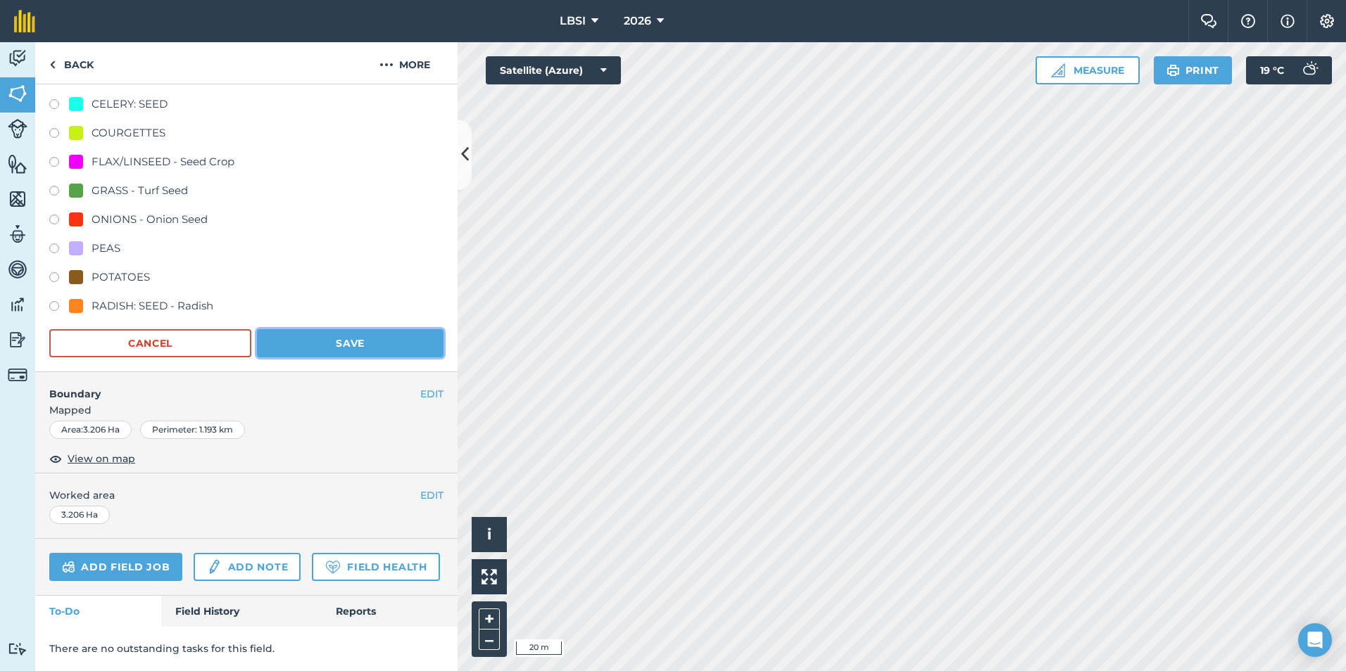
click at [308, 348] on button "Save" at bounding box center [350, 343] width 186 height 28
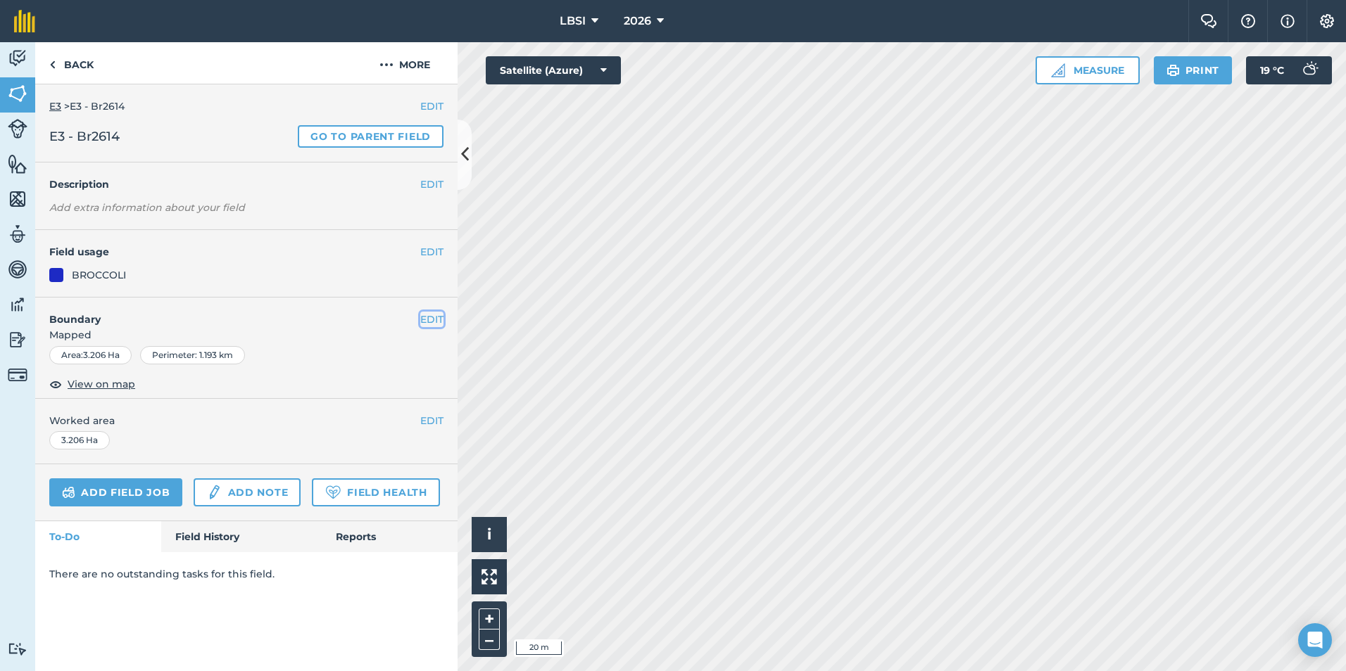
click at [430, 321] on button "EDIT" at bounding box center [431, 319] width 23 height 15
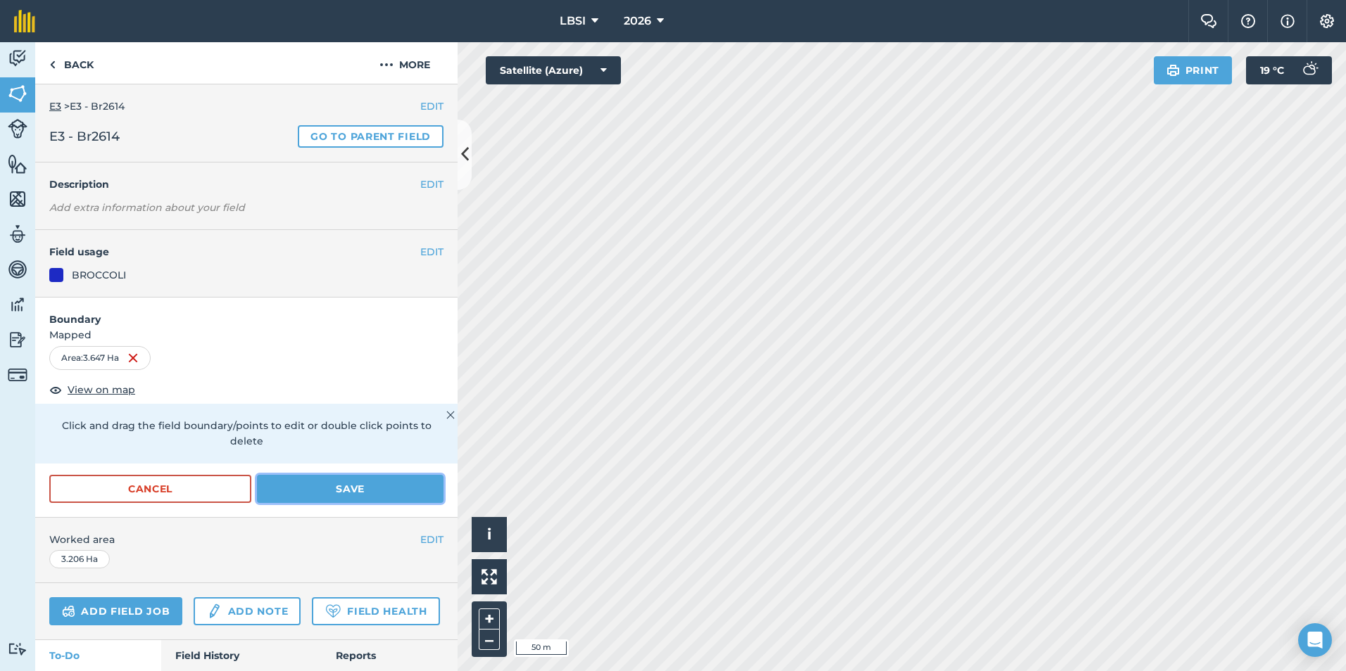
click at [301, 491] on button "Save" at bounding box center [350, 489] width 186 height 28
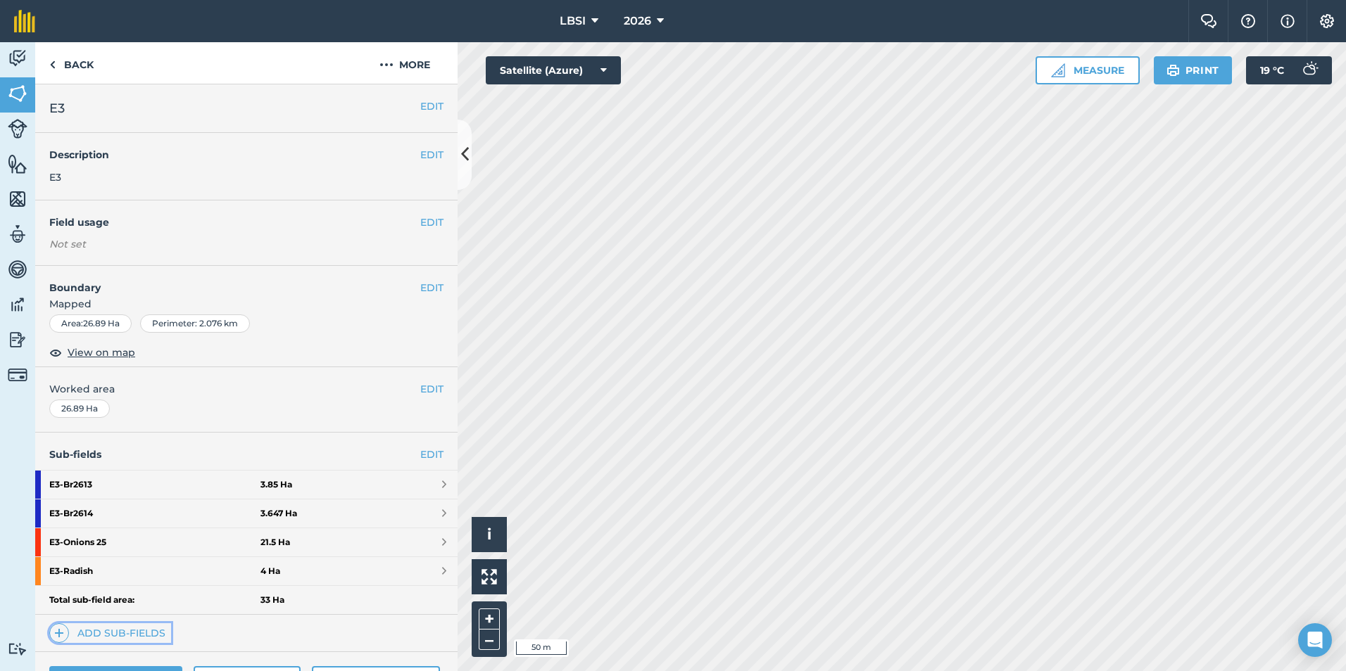
click at [63, 635] on img at bounding box center [59, 633] width 10 height 17
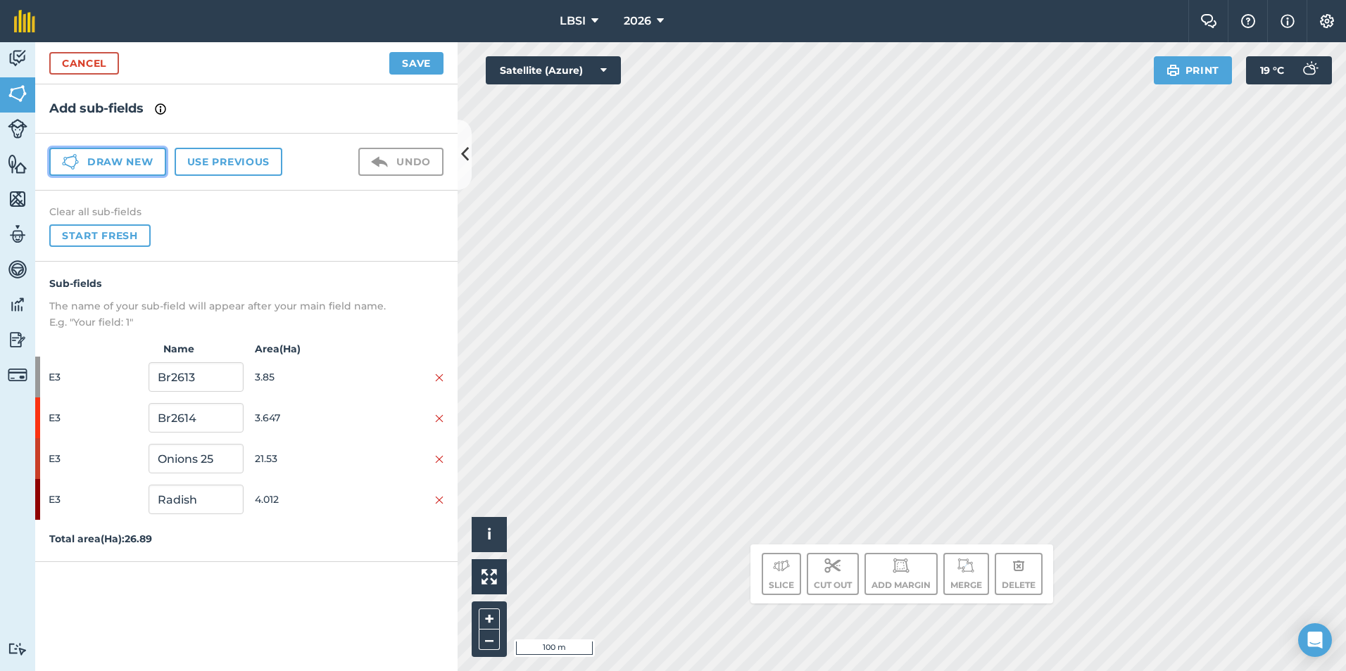
click at [91, 165] on button "Draw new" at bounding box center [107, 162] width 117 height 28
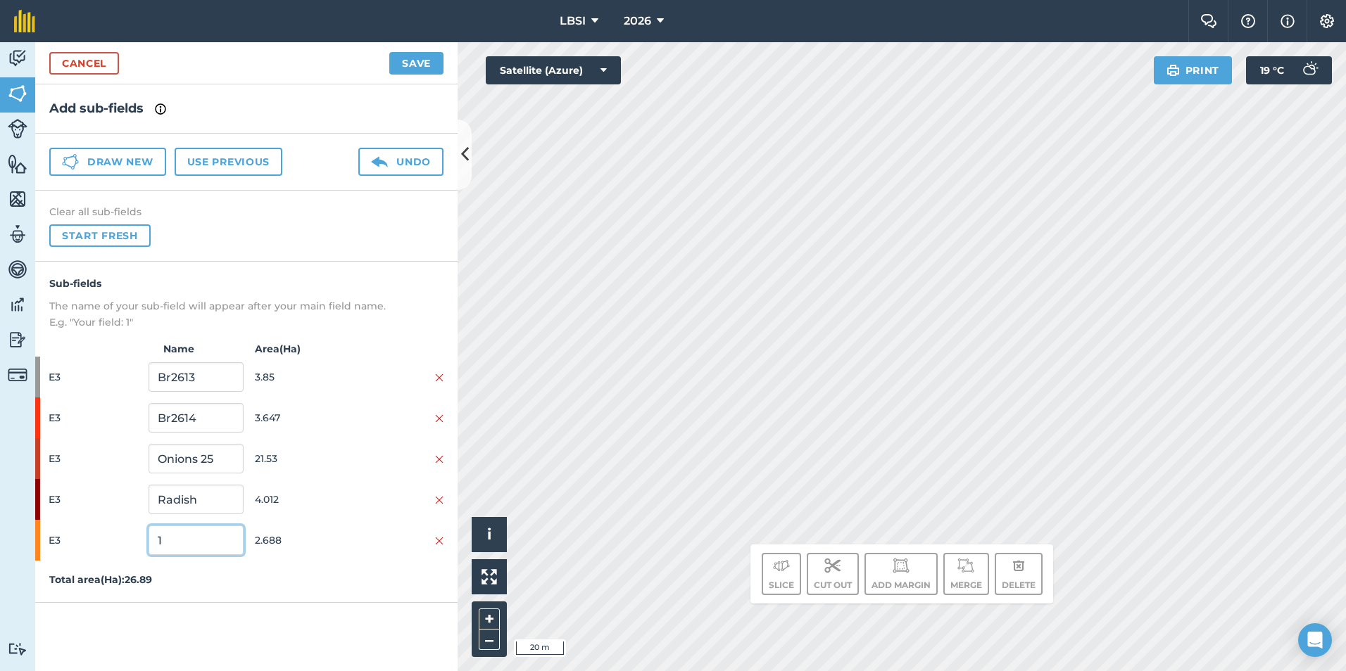
click at [172, 547] on input "1" at bounding box center [195, 541] width 94 height 30
type input "b"
type input "Br2615"
click at [424, 67] on button "Save" at bounding box center [416, 63] width 54 height 23
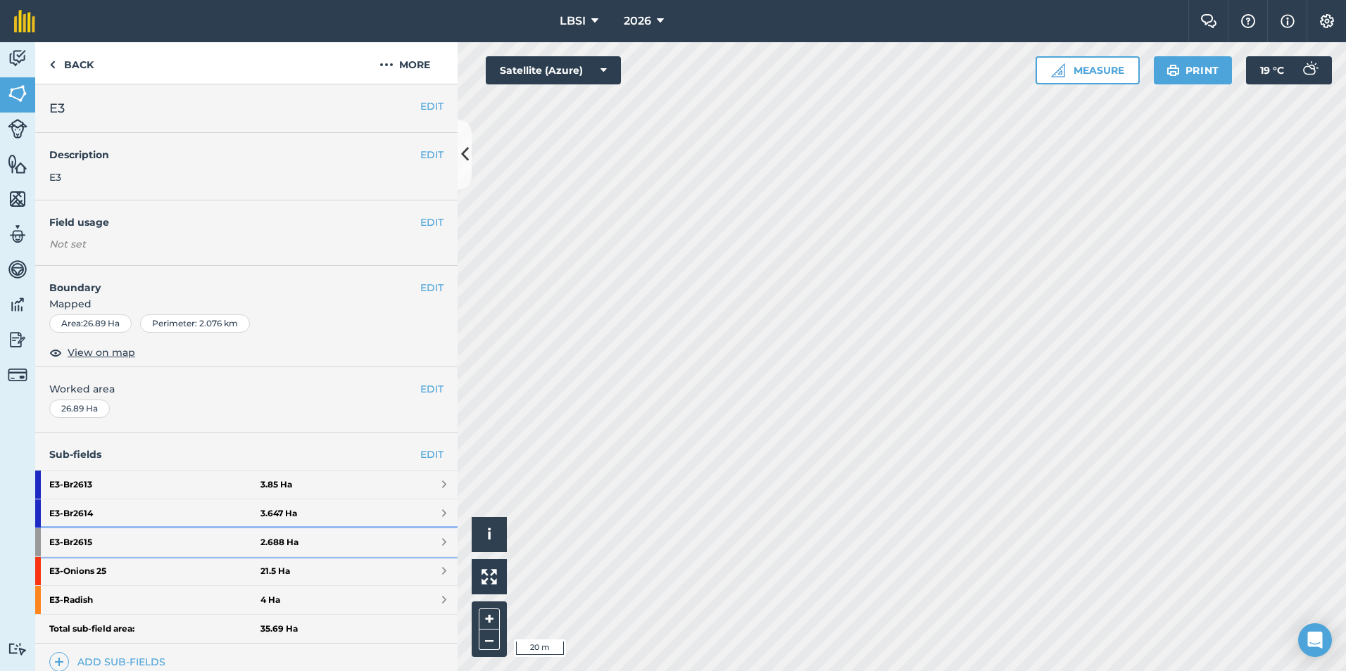
click at [127, 547] on strong "E3 - Br2615" at bounding box center [154, 543] width 211 height 28
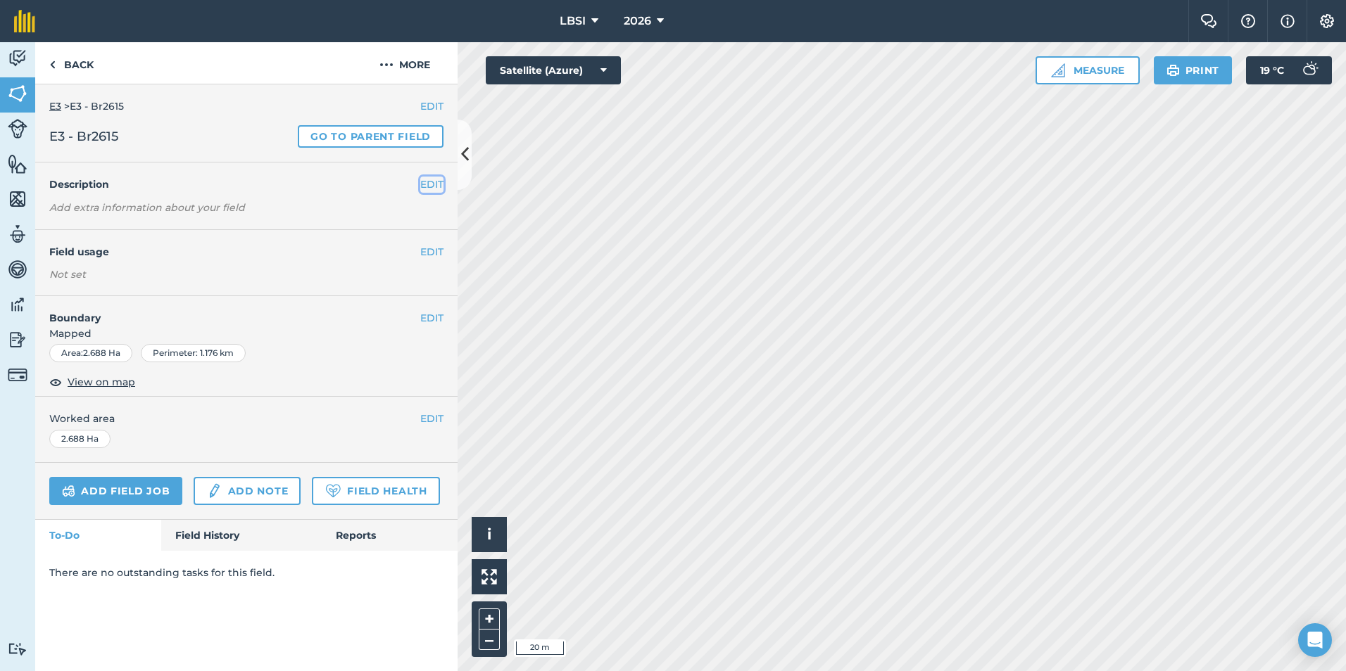
click at [426, 189] on button "EDIT" at bounding box center [431, 184] width 23 height 15
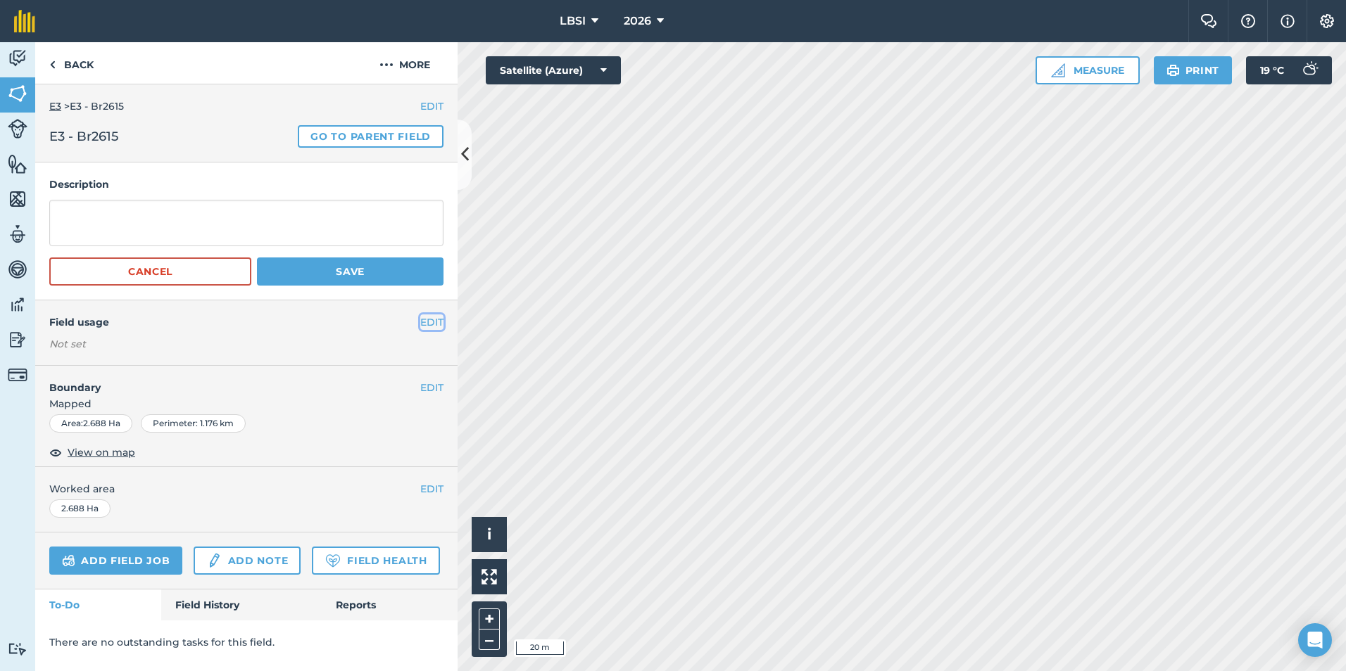
click at [425, 320] on button "EDIT" at bounding box center [431, 322] width 23 height 15
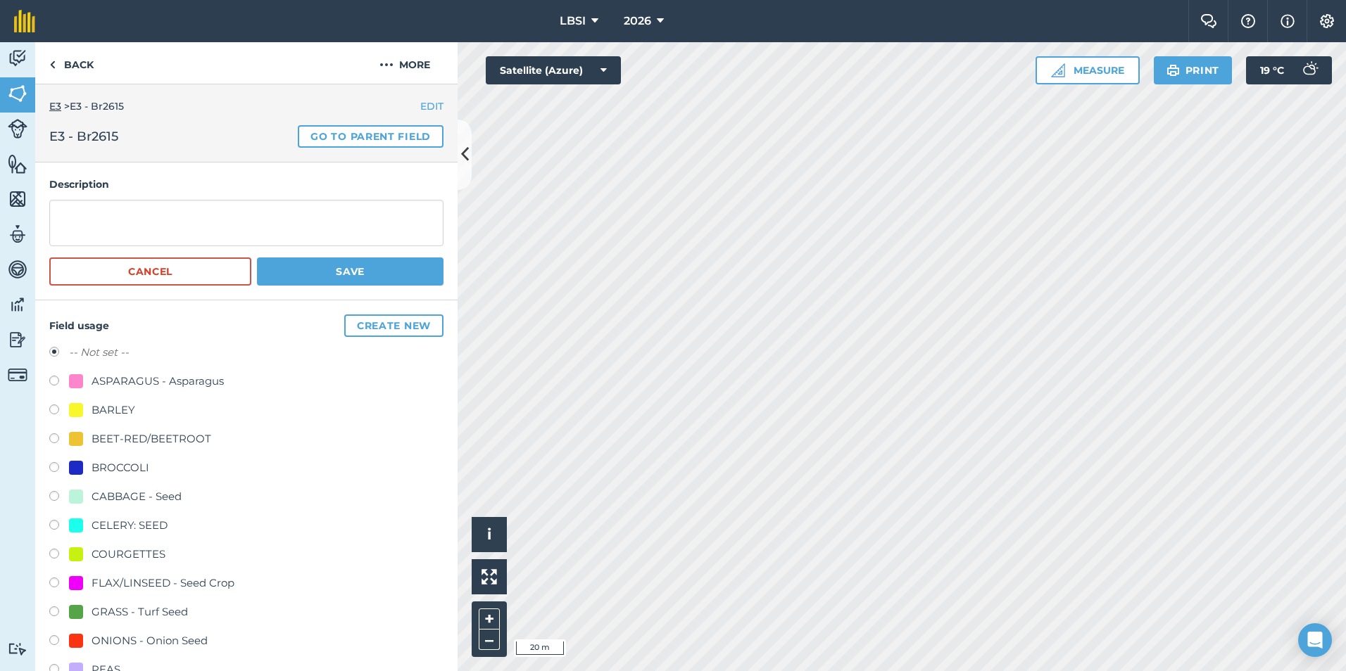
click at [52, 467] on label at bounding box center [59, 469] width 20 height 14
radio input "true"
radio input "false"
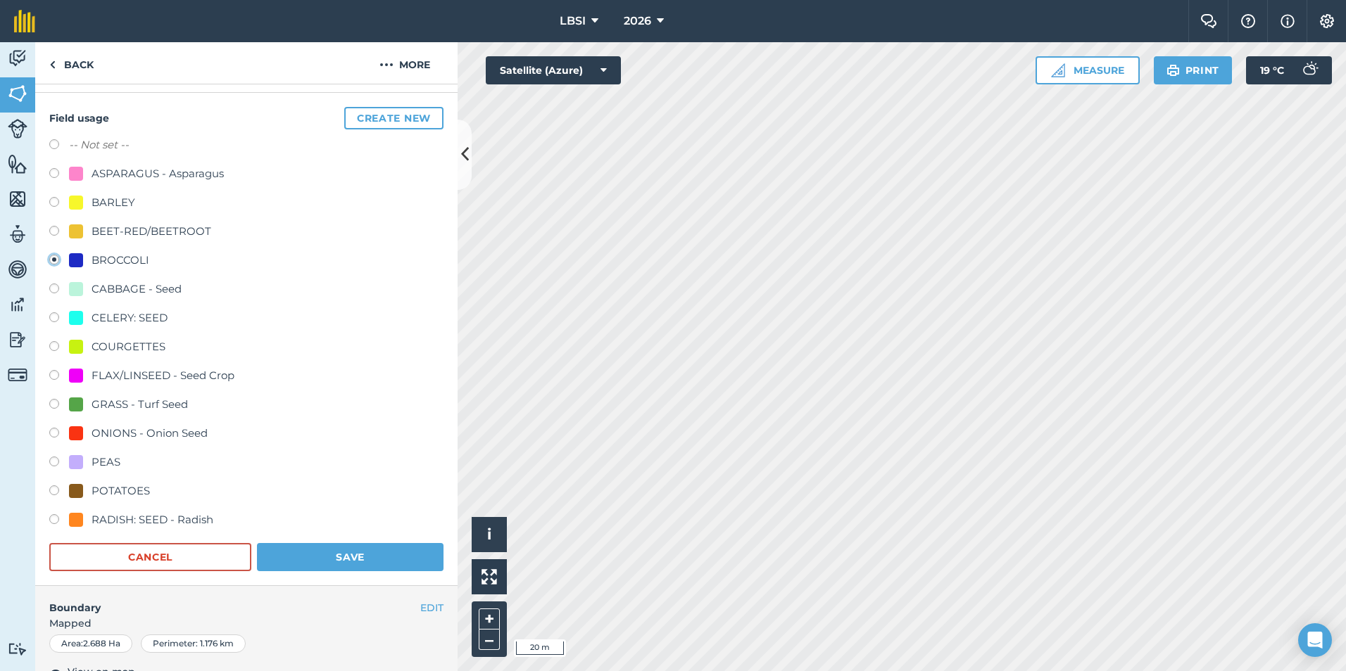
scroll to position [282, 0]
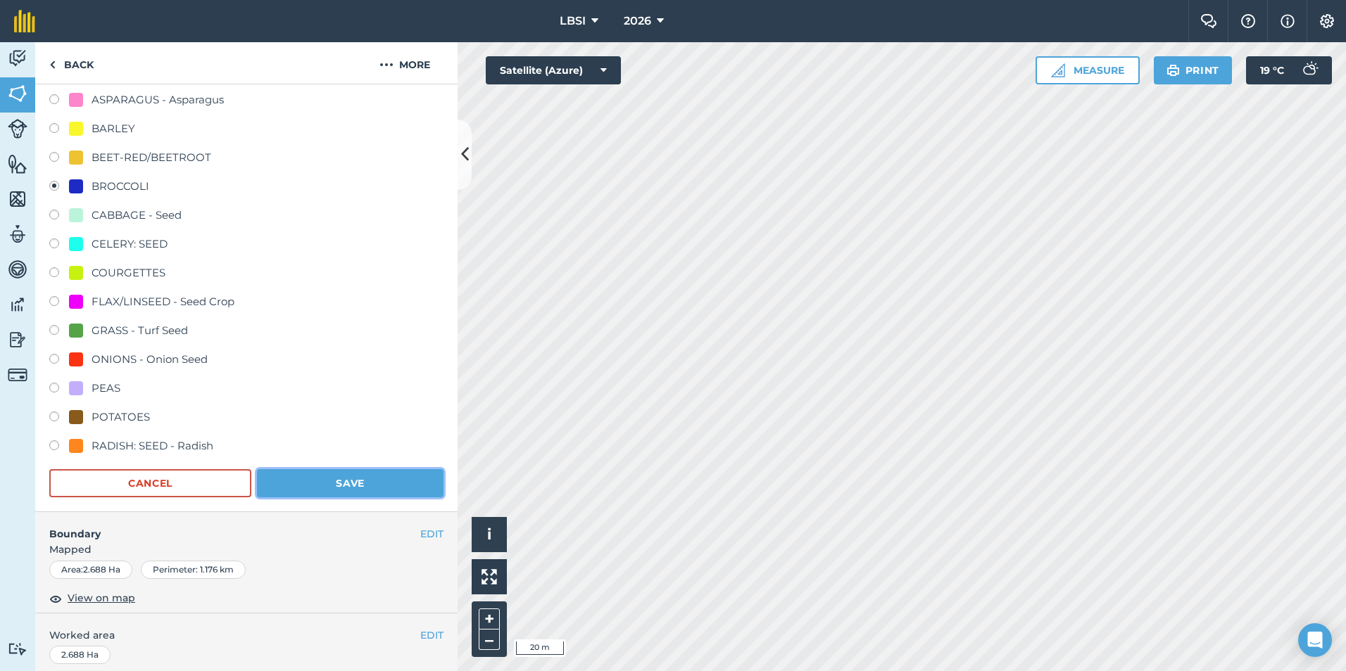
click at [305, 482] on button "Save" at bounding box center [350, 483] width 186 height 28
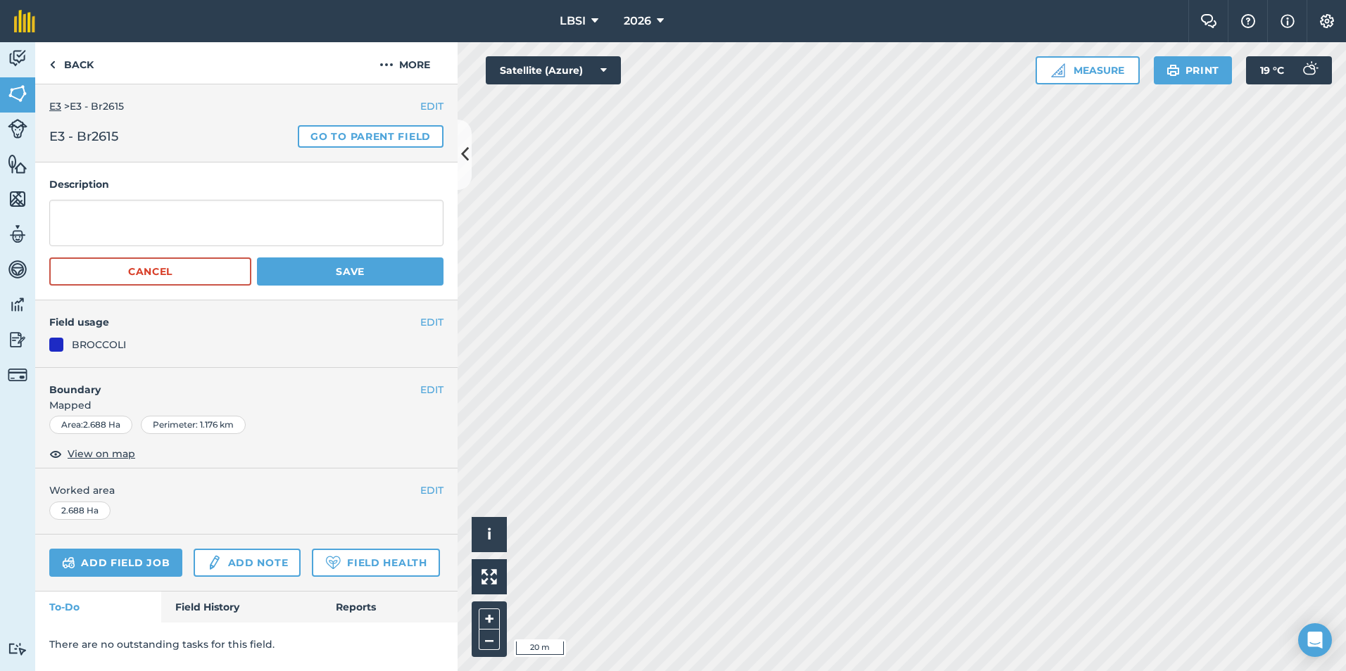
scroll to position [0, 0]
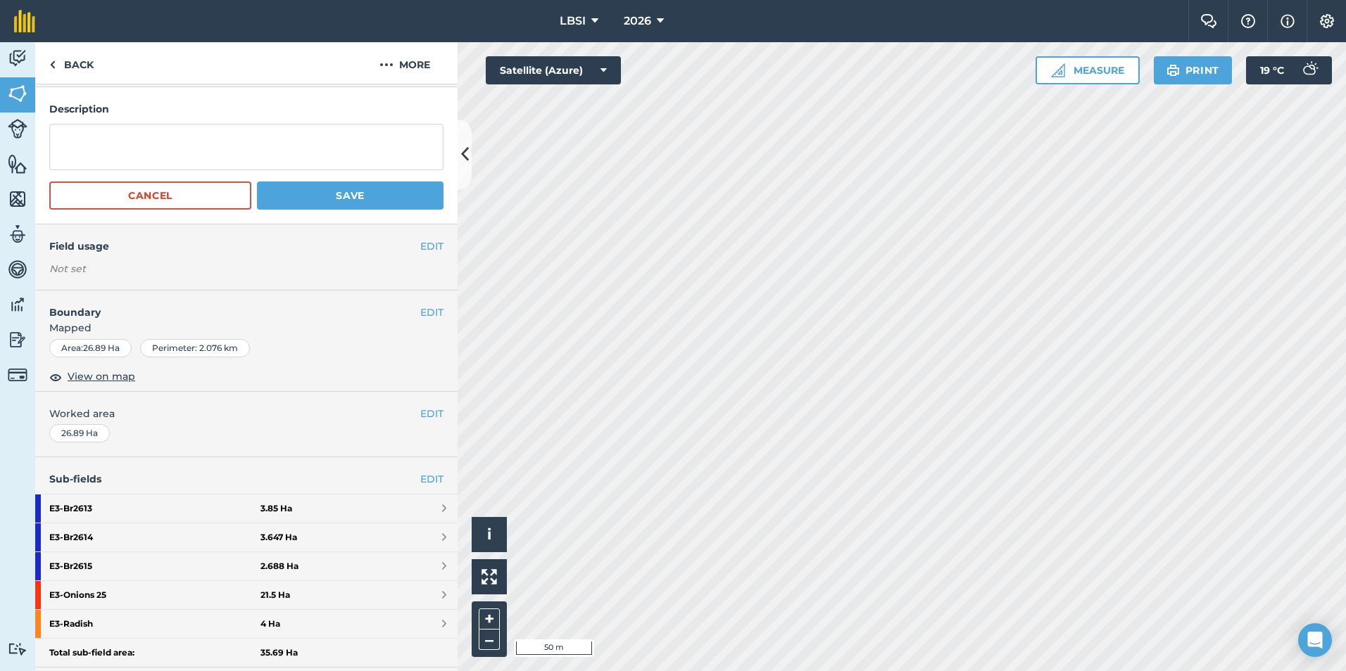
scroll to position [70, 0]
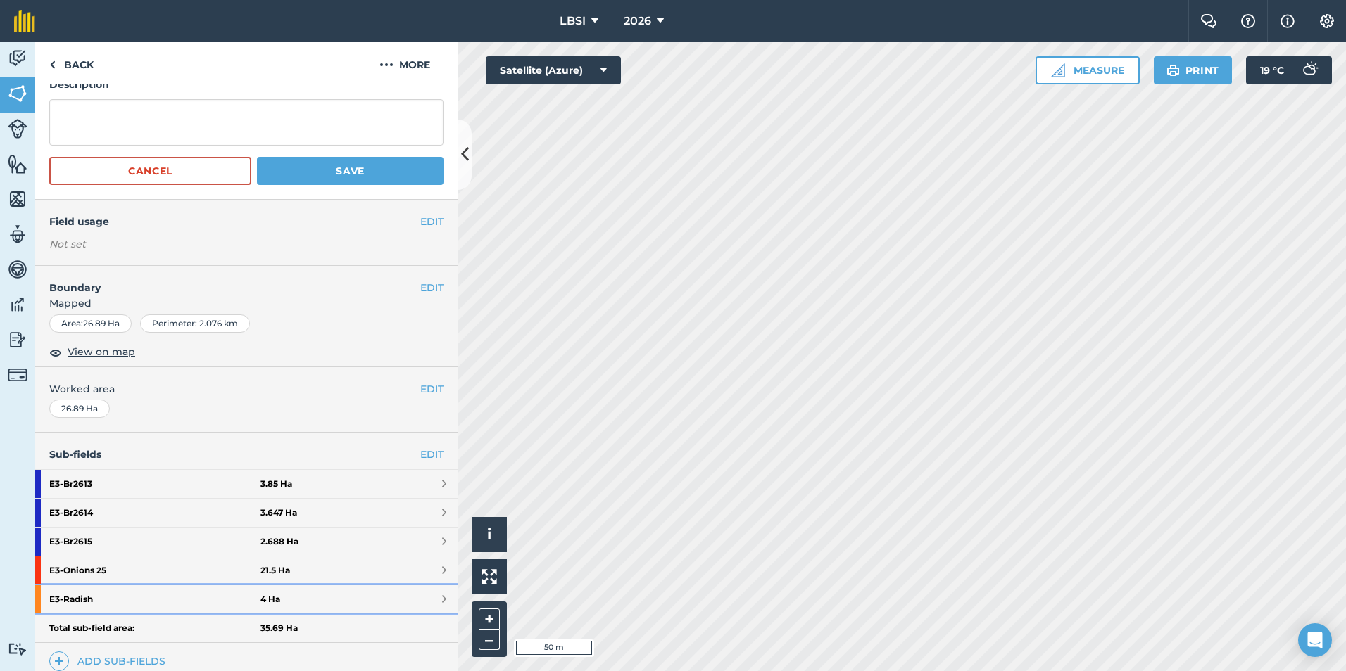
click at [137, 603] on strong "E3 - Radish" at bounding box center [154, 600] width 211 height 28
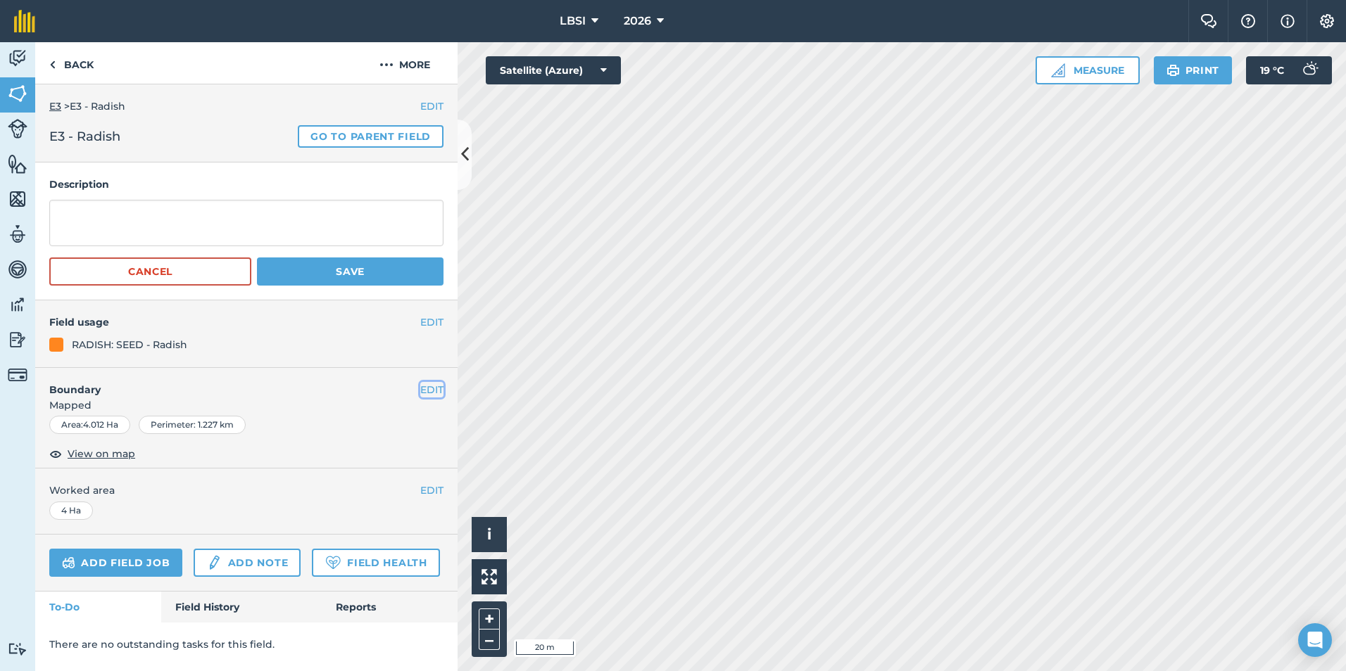
click at [428, 391] on button "EDIT" at bounding box center [431, 389] width 23 height 15
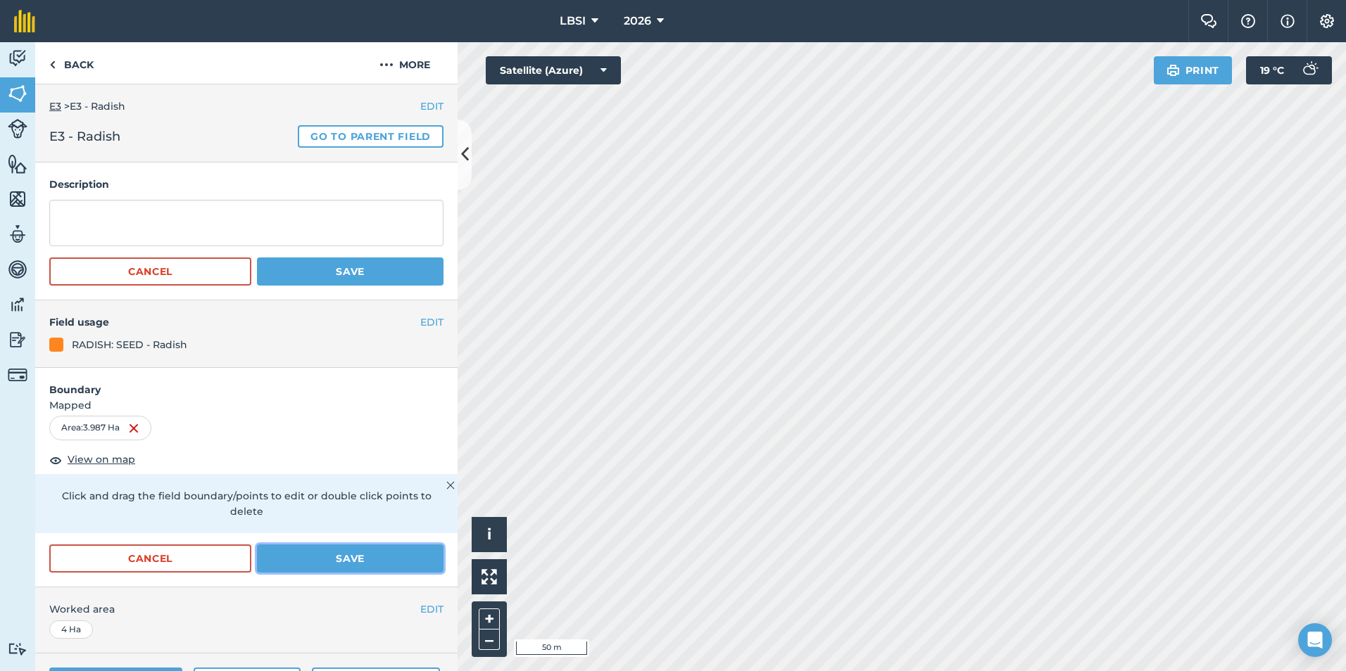
click at [337, 557] on button "Save" at bounding box center [350, 559] width 186 height 28
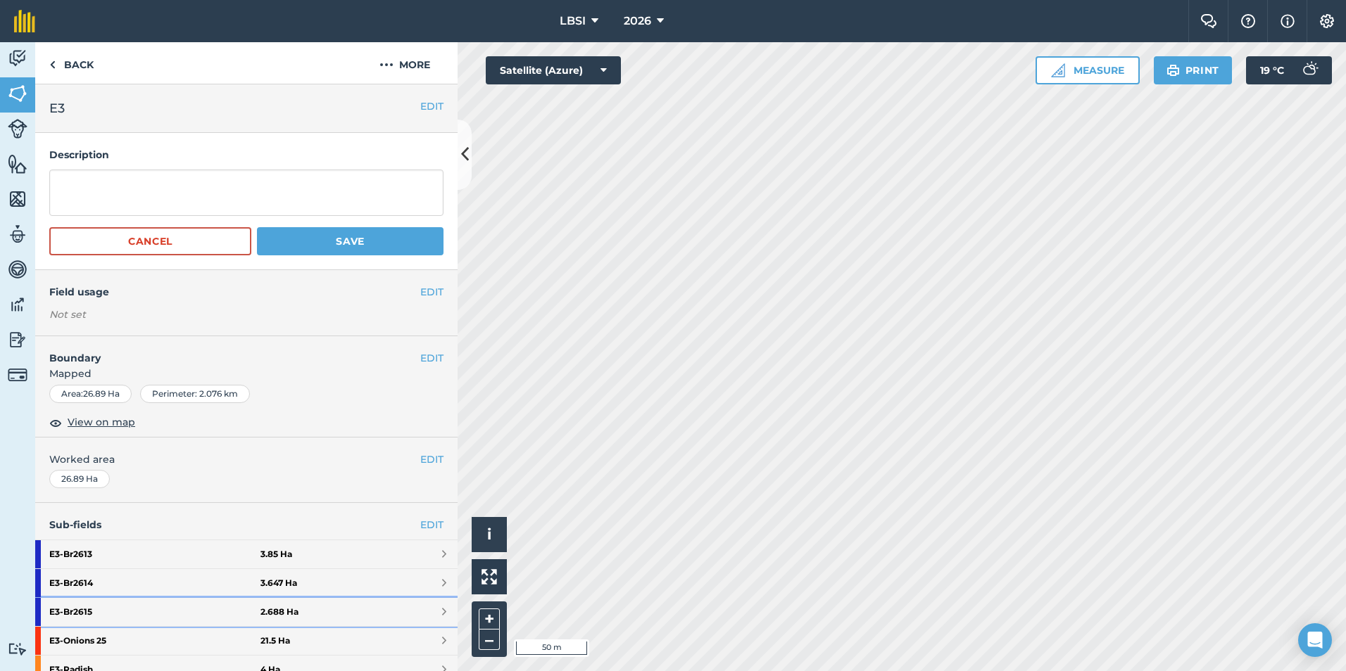
click at [156, 611] on strong "E3 - Br2615" at bounding box center [154, 612] width 211 height 28
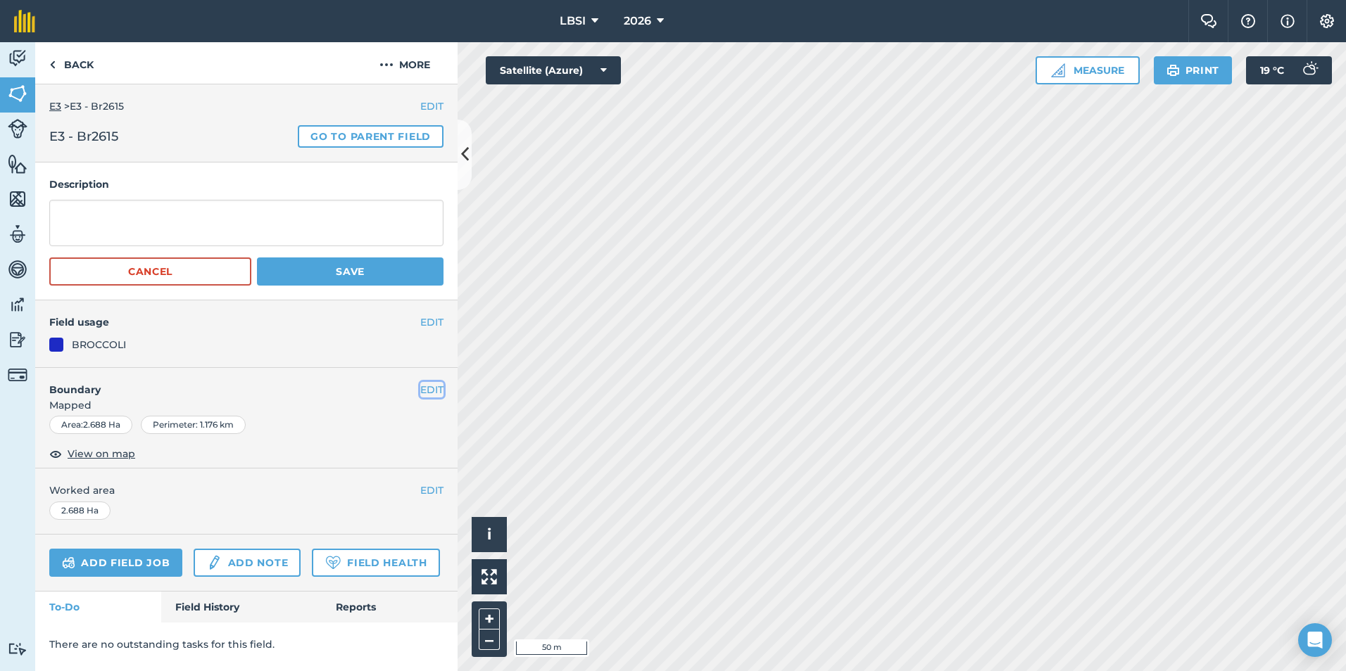
drag, startPoint x: 426, startPoint y: 389, endPoint x: 447, endPoint y: 390, distance: 20.4
click at [427, 389] on button "EDIT" at bounding box center [431, 389] width 23 height 15
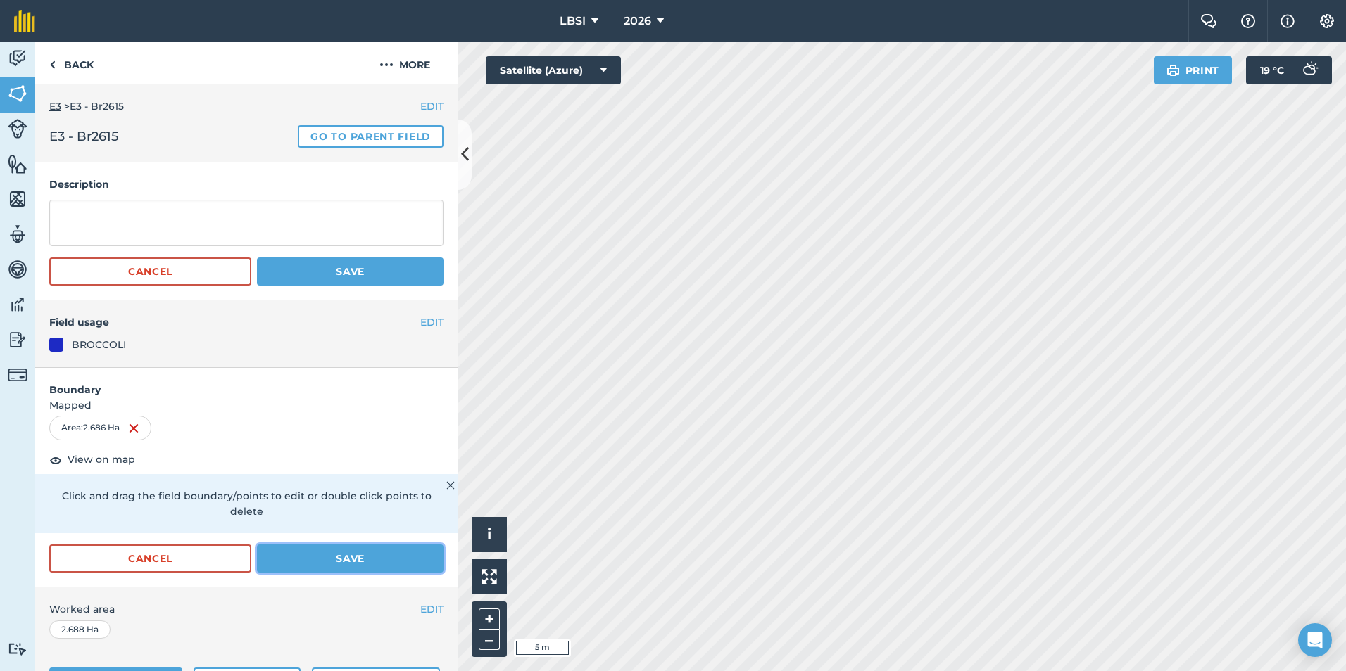
click at [323, 554] on button "Save" at bounding box center [350, 559] width 186 height 28
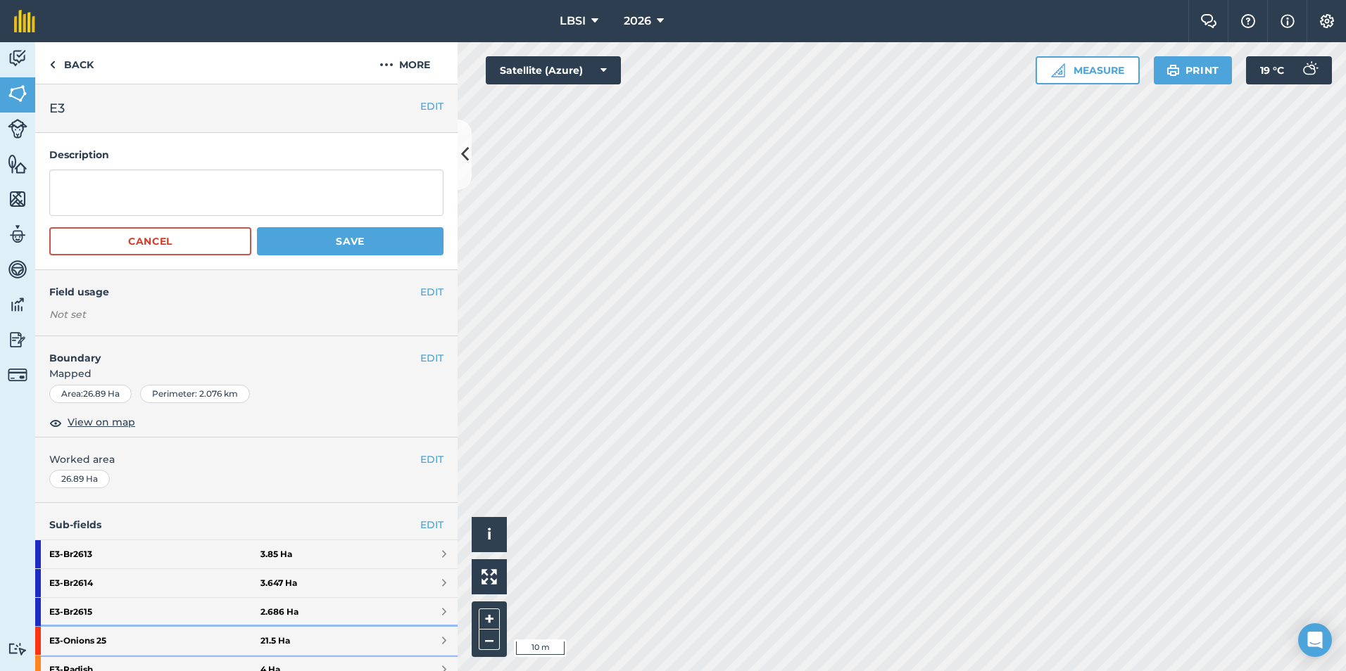
click at [127, 639] on strong "E3 - Onions 25" at bounding box center [154, 641] width 211 height 28
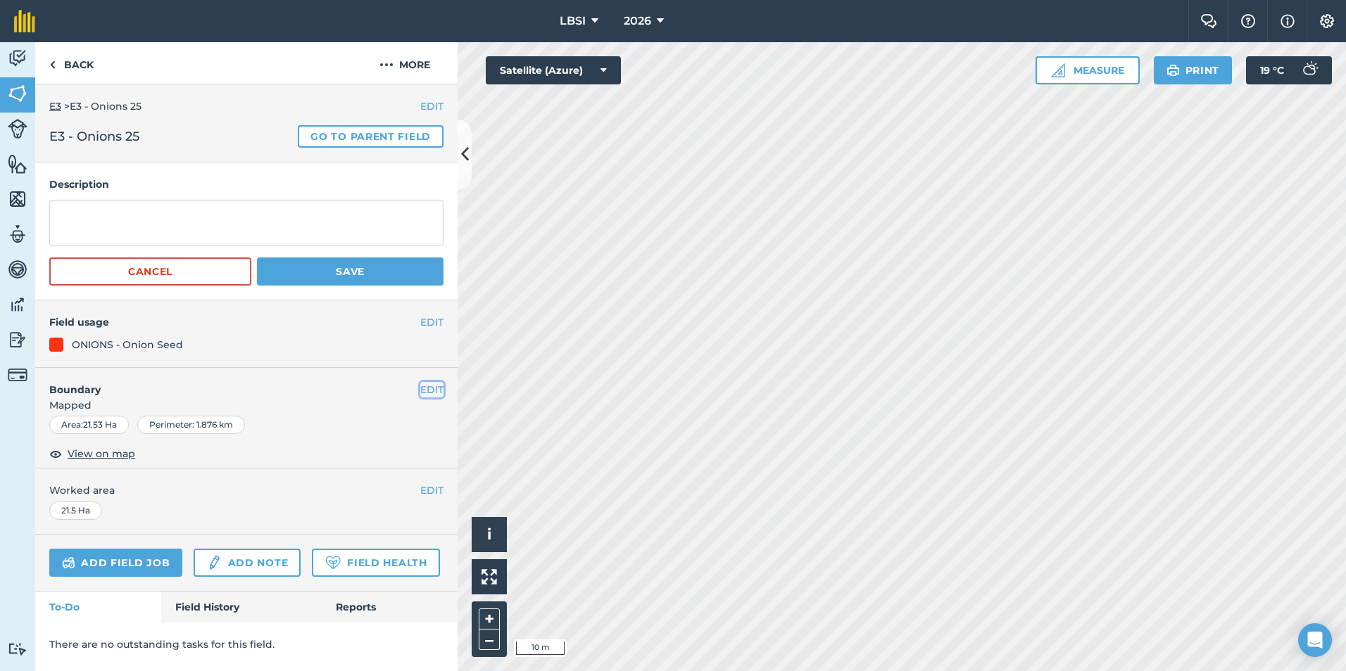
click at [426, 386] on button "EDIT" at bounding box center [431, 389] width 23 height 15
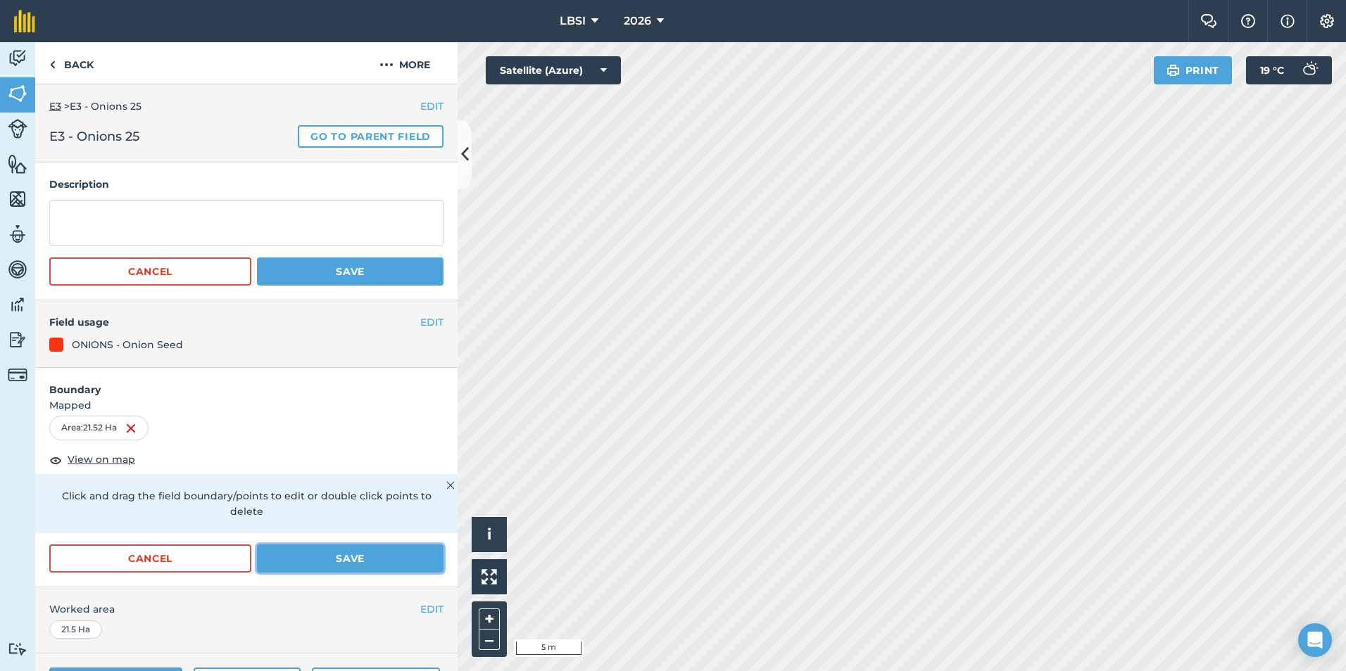
click at [321, 556] on button "Save" at bounding box center [350, 559] width 186 height 28
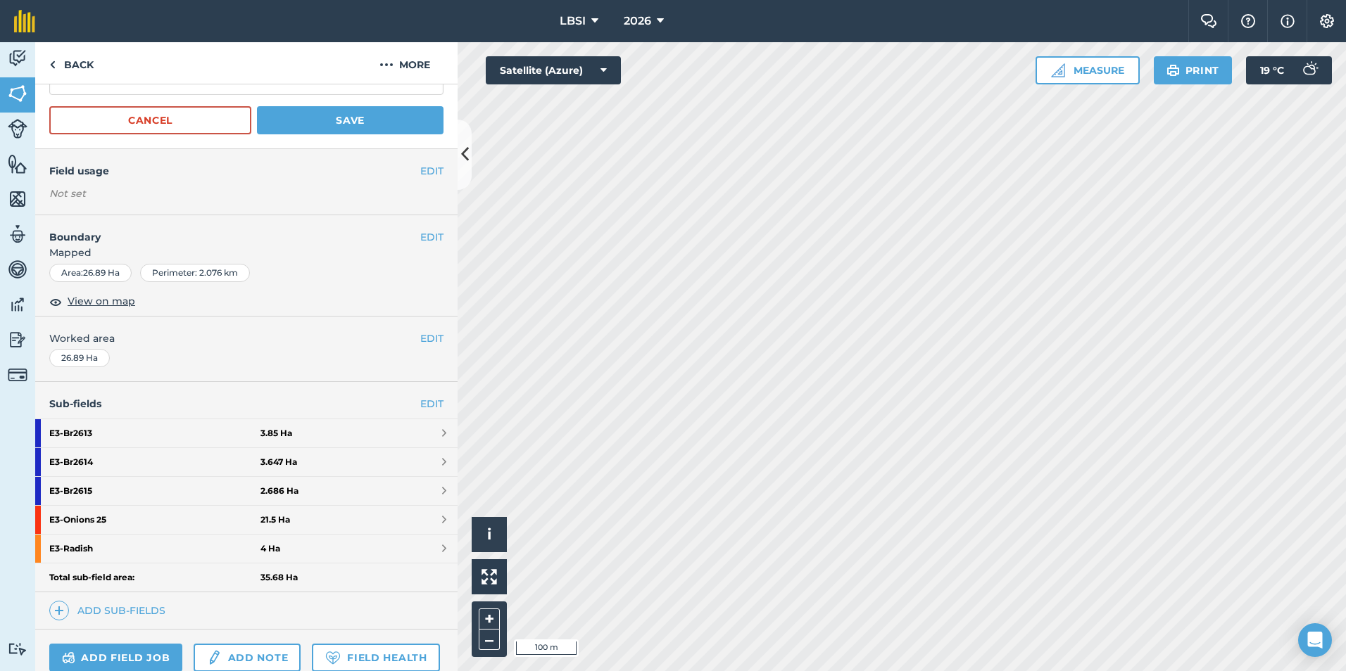
scroll to position [141, 0]
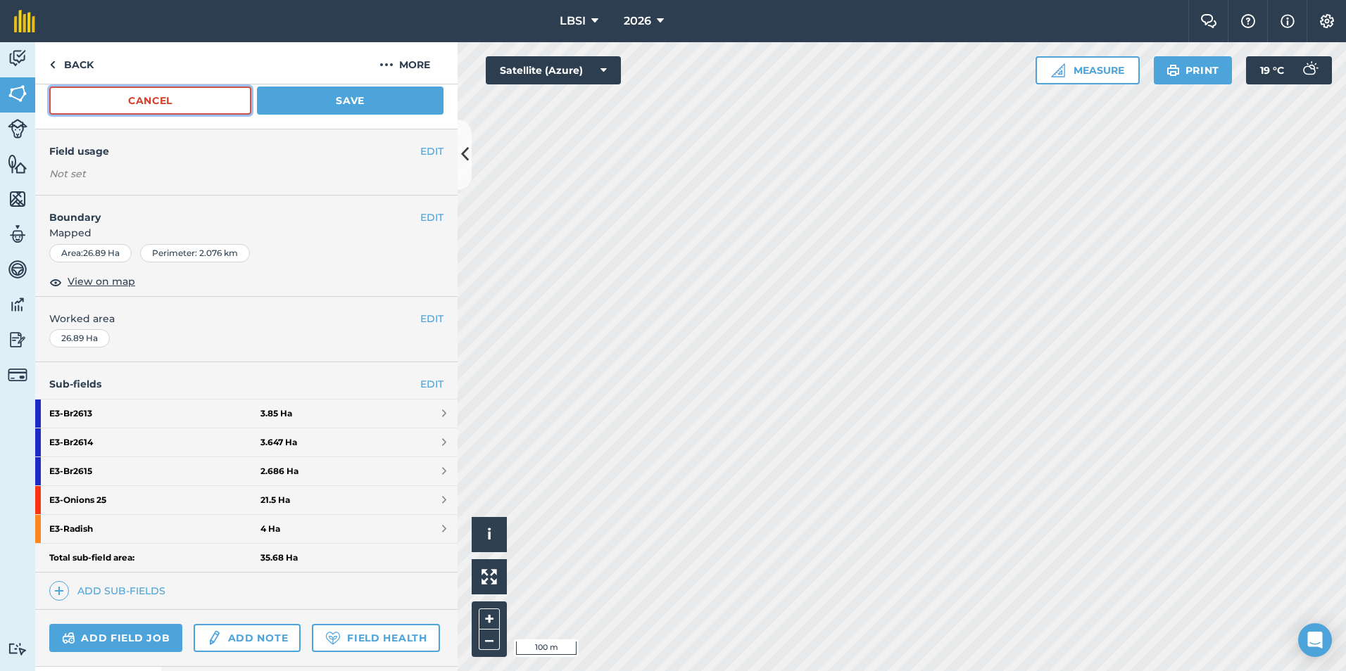
click at [103, 99] on button "Cancel" at bounding box center [150, 101] width 202 height 28
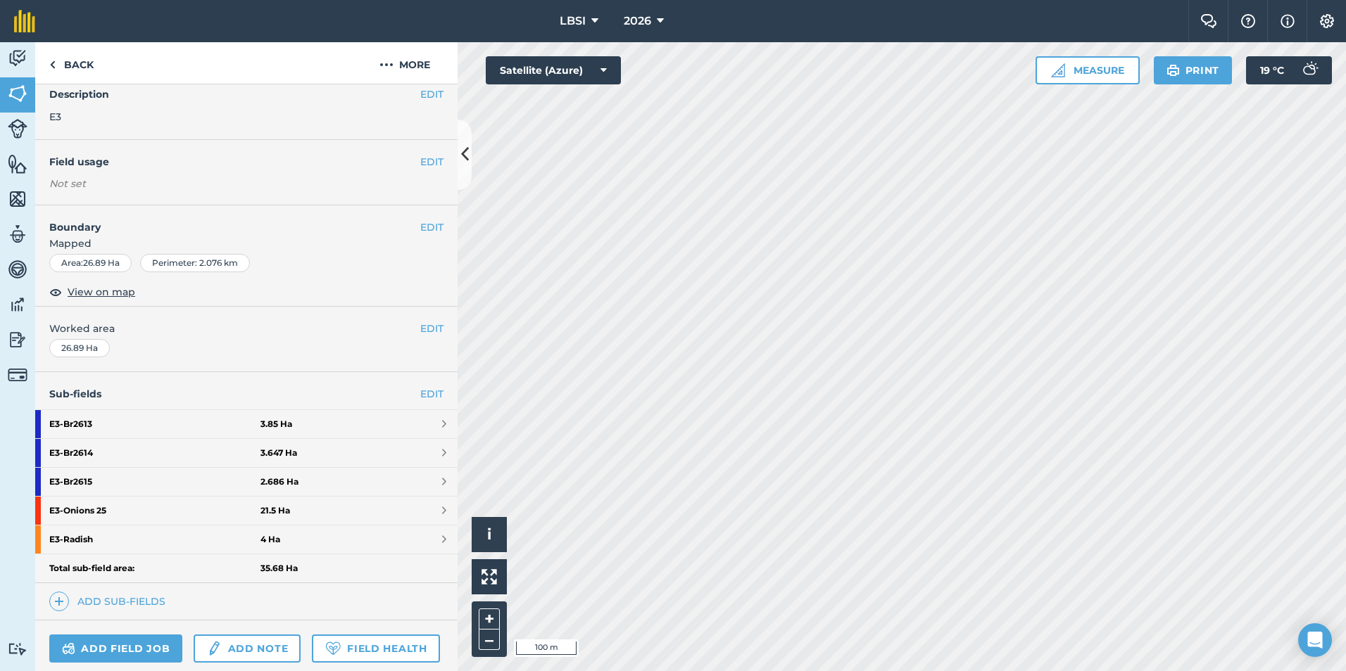
scroll to position [0, 0]
